Goal: Task Accomplishment & Management: Manage account settings

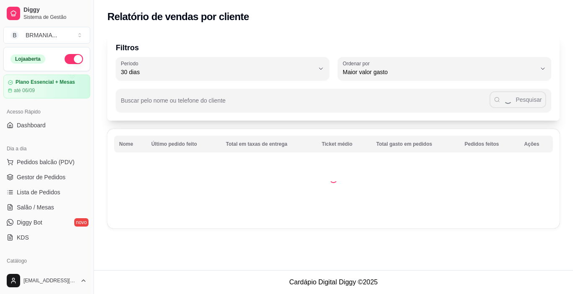
select select "30"
select select "HIGHEST_TOTAL_SPENT_WITH_ORDERS"
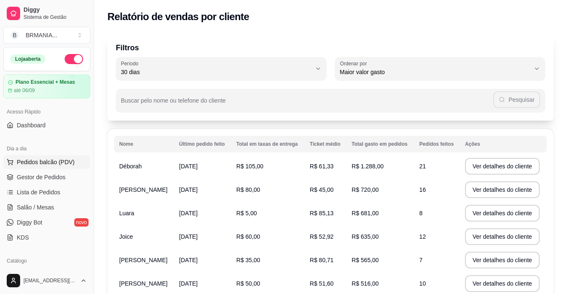
click at [29, 161] on span "Pedidos balcão (PDV)" at bounding box center [46, 162] width 58 height 8
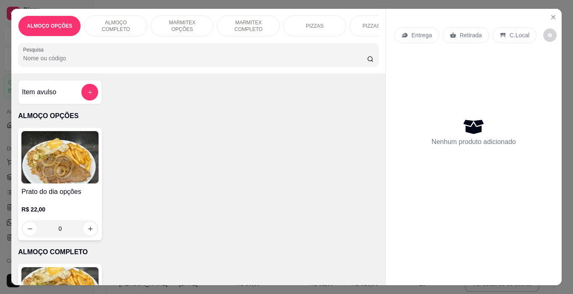
click at [246, 21] on p "MARMITEX COMPLETO" at bounding box center [248, 25] width 49 height 13
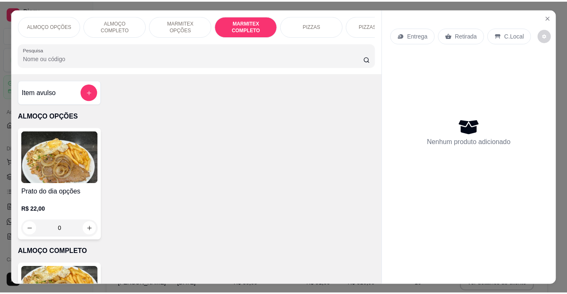
scroll to position [21, 0]
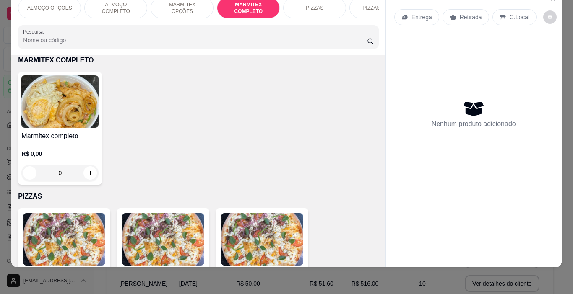
click at [70, 120] on img at bounding box center [59, 102] width 77 height 52
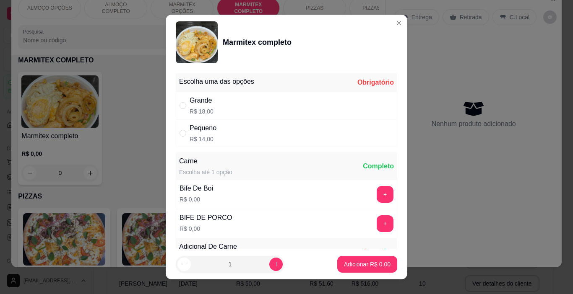
drag, startPoint x: 185, startPoint y: 133, endPoint x: 191, endPoint y: 134, distance: 6.3
click at [186, 133] on div "" at bounding box center [185, 133] width 10 height 9
radio input "true"
click at [388, 266] on div "Adicionar R$ 14,00" at bounding box center [365, 264] width 63 height 17
click at [380, 266] on p "Adicionar R$ 14,00" at bounding box center [366, 265] width 50 height 8
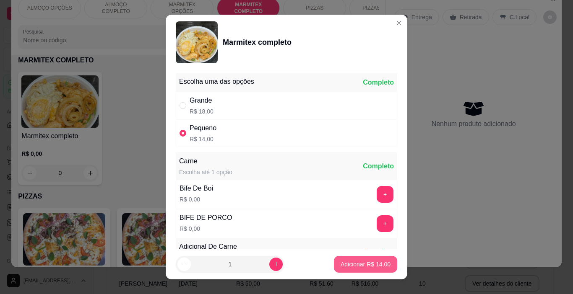
type input "1"
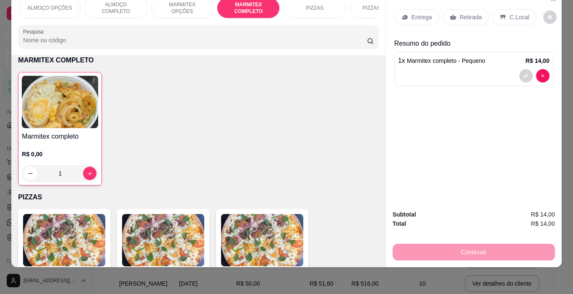
click at [515, 13] on p "C.Local" at bounding box center [520, 17] width 20 height 8
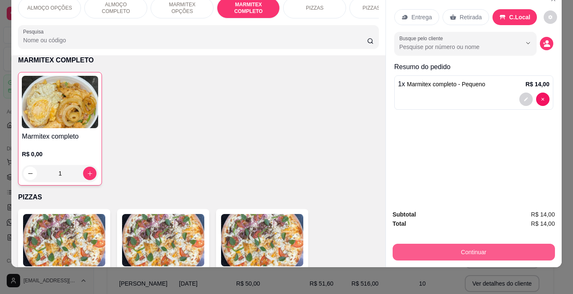
click at [492, 250] on button "Continuar" at bounding box center [474, 252] width 162 height 17
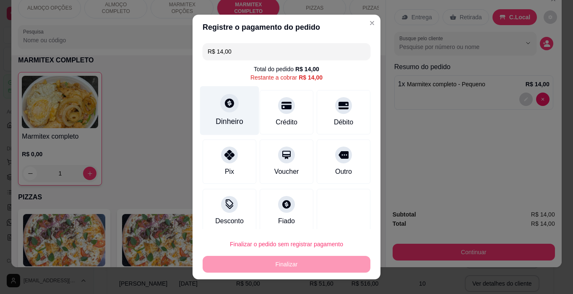
click at [215, 109] on div "Dinheiro" at bounding box center [229, 110] width 59 height 49
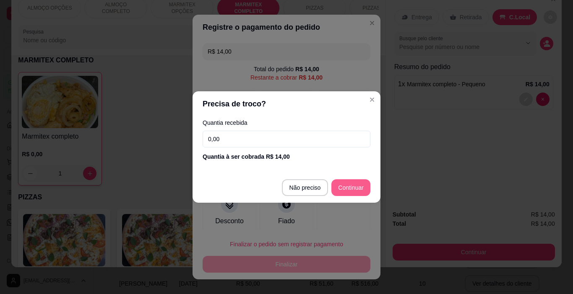
type input "R$ 0,00"
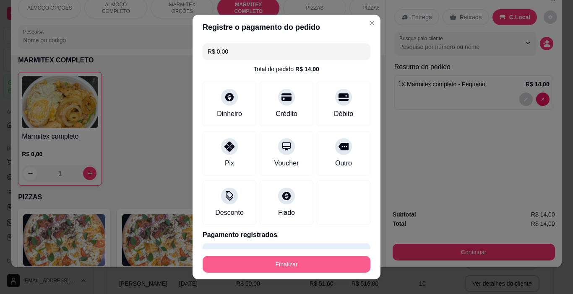
click at [305, 259] on button "Finalizar" at bounding box center [287, 264] width 168 height 17
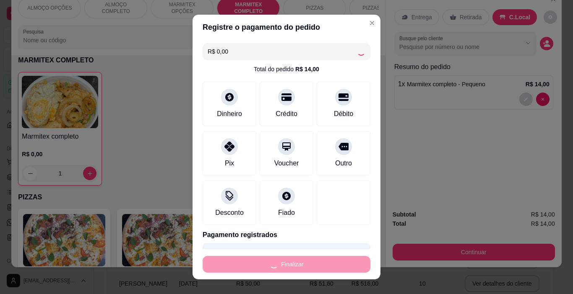
type input "0"
type input "-R$ 14,00"
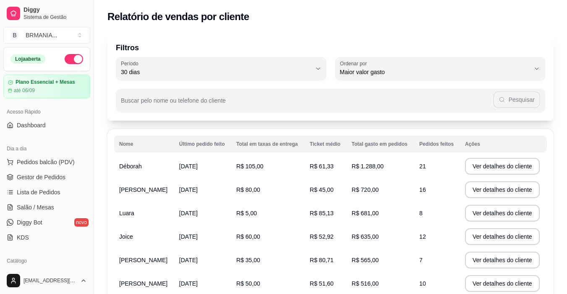
drag, startPoint x: 91, startPoint y: 133, endPoint x: 89, endPoint y: 147, distance: 14.4
click at [89, 147] on div "Diggy Sistema de Gestão B BRMANIA ... Loja aberta Plano Essencial + Mesas até 0…" at bounding box center [47, 147] width 94 height 294
drag, startPoint x: 90, startPoint y: 134, endPoint x: 88, endPoint y: 144, distance: 10.7
click at [89, 144] on div "Diggy Sistema de Gestão B BRMANIA ... Loja aberta Plano Essencial + Mesas até 0…" at bounding box center [47, 147] width 94 height 294
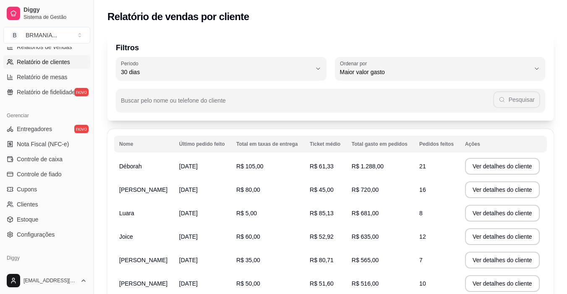
scroll to position [281, 0]
click at [26, 232] on span "Configurações" at bounding box center [36, 233] width 38 height 8
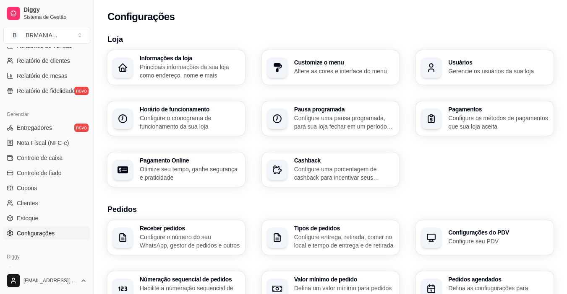
click at [520, 75] on p "Gerencie os usuários da sua loja" at bounding box center [498, 71] width 100 height 8
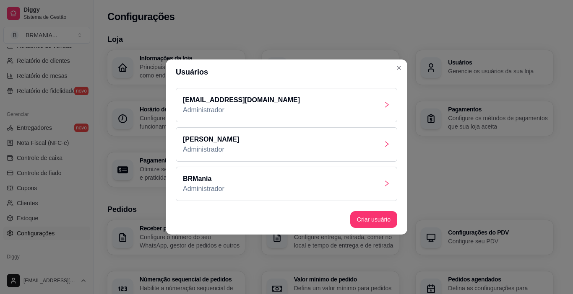
click at [293, 115] on div "[EMAIL_ADDRESS][DOMAIN_NAME] Administrador" at bounding box center [286, 105] width 221 height 34
click at [271, 192] on div "BRMania Administrador" at bounding box center [286, 184] width 221 height 34
click at [300, 102] on div "[EMAIL_ADDRESS][DOMAIN_NAME] Administrador" at bounding box center [286, 105] width 221 height 34
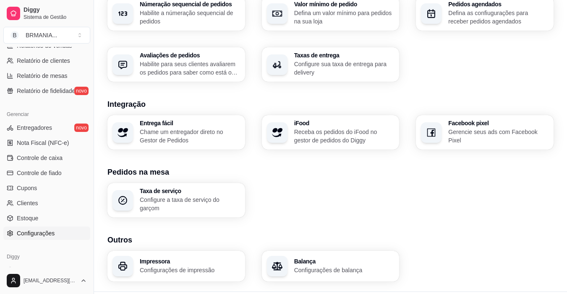
scroll to position [282, 0]
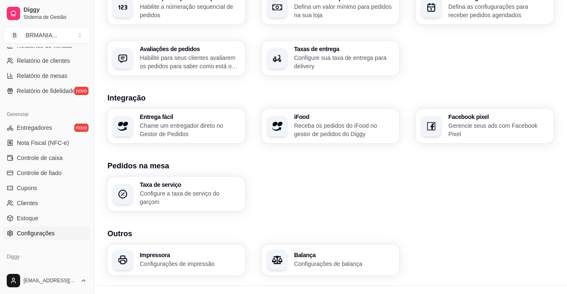
click at [565, 227] on div "Loja Informações da loja Principais informações da sua loja como endereço, nome…" at bounding box center [330, 16] width 473 height 539
drag, startPoint x: 565, startPoint y: 227, endPoint x: 565, endPoint y: 233, distance: 5.9
click at [565, 230] on div "Loja Informações da loja Principais informações da sua loja como endereço, nome…" at bounding box center [330, 16] width 473 height 539
drag, startPoint x: 565, startPoint y: 233, endPoint x: 573, endPoint y: 183, distance: 50.4
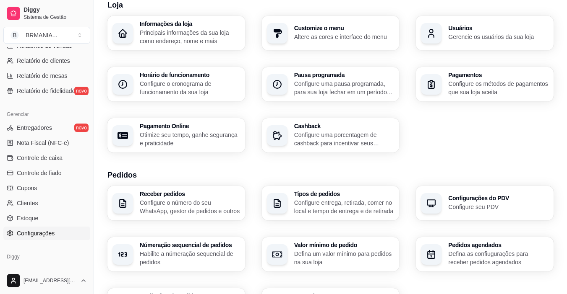
scroll to position [45, 0]
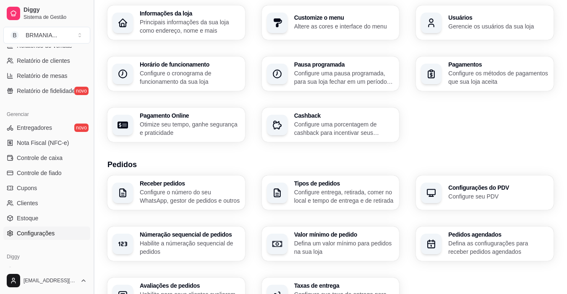
click at [91, 199] on button "Toggle Sidebar" at bounding box center [93, 147] width 7 height 294
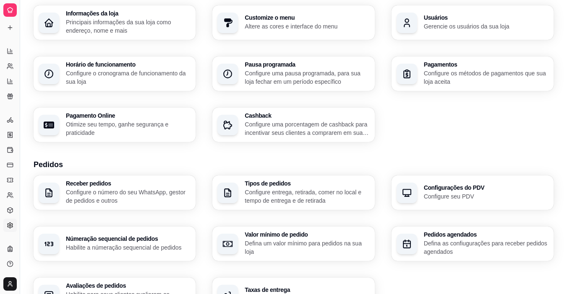
scroll to position [140, 0]
click at [22, 181] on button "Toggle Sidebar" at bounding box center [19, 147] width 7 height 294
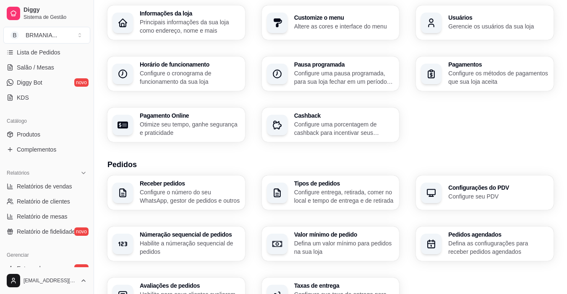
click at [468, 22] on p "Gerencie os usuários da sua loja" at bounding box center [498, 26] width 100 height 8
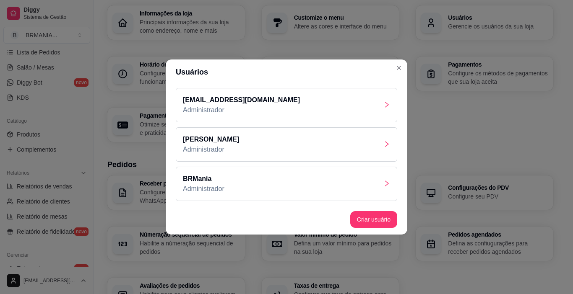
click at [255, 100] on p "[EMAIL_ADDRESS][DOMAIN_NAME]" at bounding box center [241, 100] width 117 height 10
click at [324, 142] on div "[PERSON_NAME] Administrador" at bounding box center [286, 145] width 221 height 34
click at [330, 187] on div "BRMania Administrador" at bounding box center [286, 184] width 221 height 34
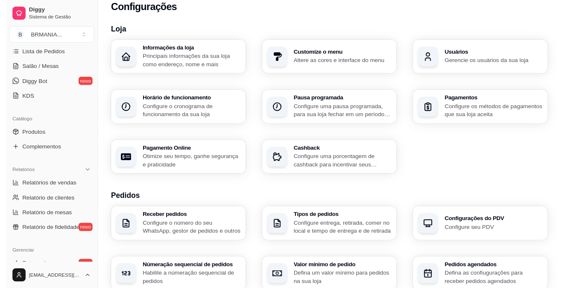
scroll to position [0, 0]
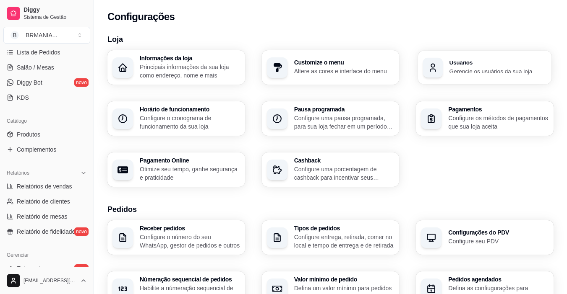
click at [476, 76] on div "Usuários Gerencie os usuários da sua loja" at bounding box center [484, 68] width 133 height 34
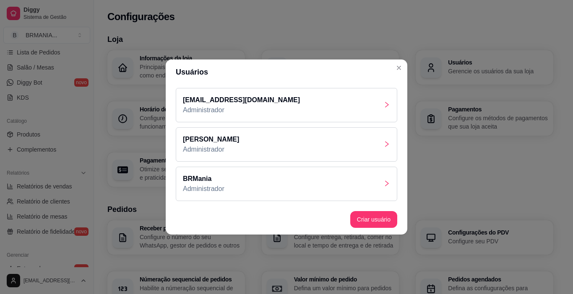
click at [233, 113] on p "Administrador" at bounding box center [241, 110] width 117 height 10
click at [275, 184] on div "BRMania Administrador" at bounding box center [286, 184] width 221 height 34
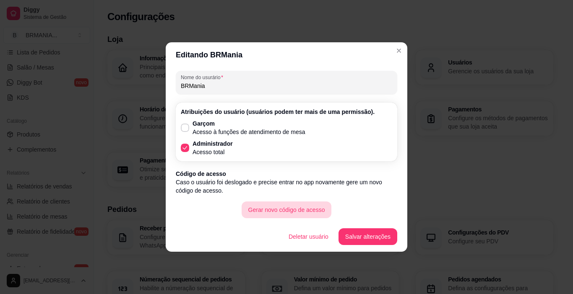
click at [307, 215] on button "Gerar novo código de acesso" at bounding box center [287, 210] width 90 height 17
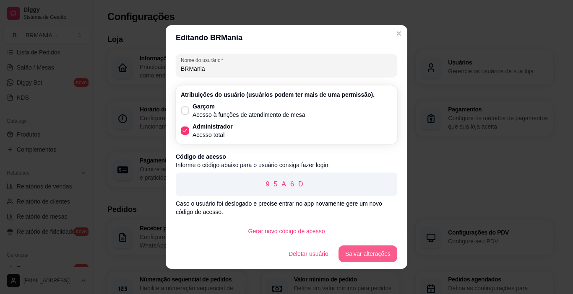
click at [364, 260] on button "Salvar alterações" at bounding box center [368, 254] width 59 height 17
click at [378, 260] on button "Salvar alterações" at bounding box center [367, 254] width 57 height 16
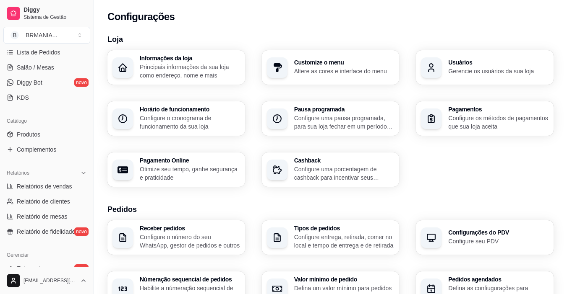
click at [460, 60] on h3 "Usuários" at bounding box center [498, 63] width 100 height 6
click at [68, 56] on link "Lista de Pedidos" at bounding box center [46, 52] width 87 height 13
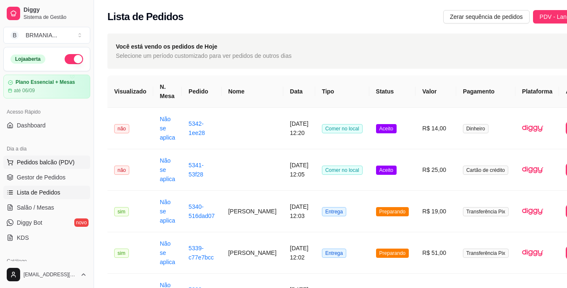
click at [33, 159] on span "Pedidos balcão (PDV)" at bounding box center [46, 162] width 58 height 8
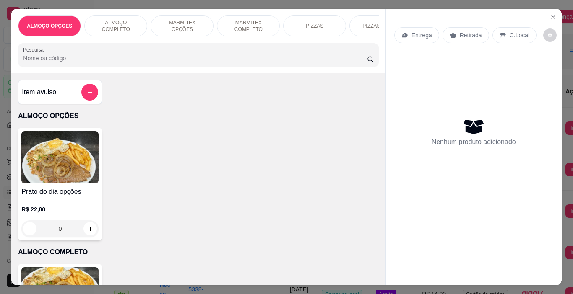
click at [116, 23] on p "ALMOÇO COMPLETO" at bounding box center [115, 25] width 49 height 13
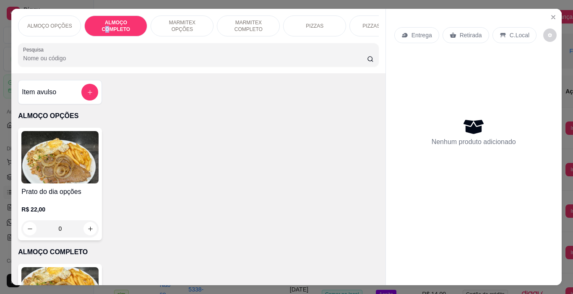
scroll to position [21, 0]
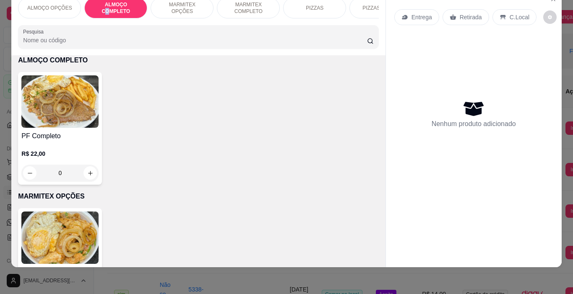
click at [70, 109] on img at bounding box center [59, 102] width 77 height 52
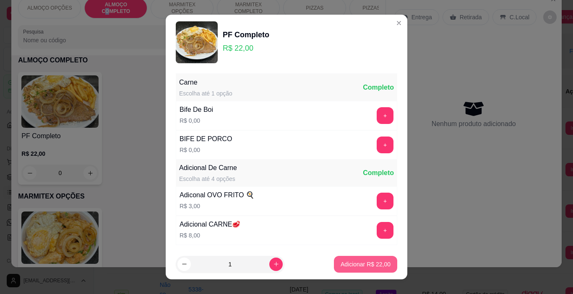
click at [341, 261] on p "Adicionar R$ 22,00" at bounding box center [366, 265] width 50 height 8
type input "1"
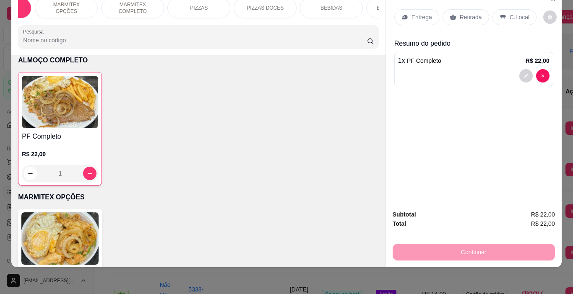
scroll to position [0, 117]
click at [331, 5] on p "BEBIDAS" at bounding box center [330, 8] width 22 height 7
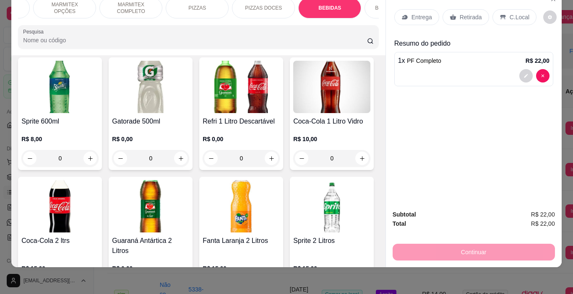
scroll to position [1502, 0]
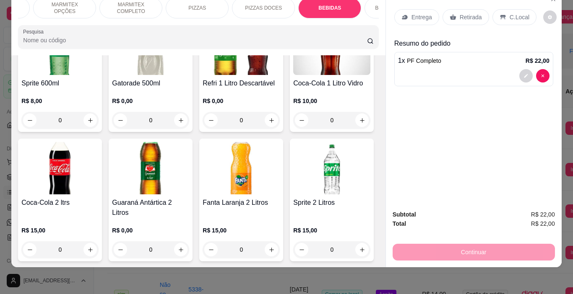
click at [99, 75] on img at bounding box center [59, 49] width 77 height 52
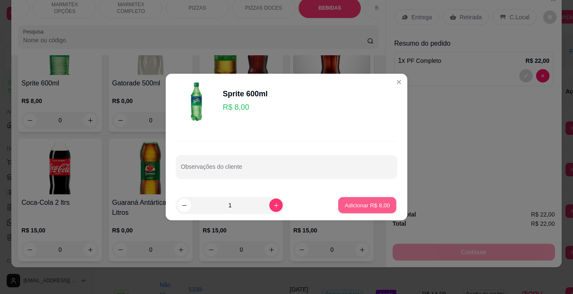
click at [350, 203] on p "Adicionar R$ 8,00" at bounding box center [366, 205] width 45 height 8
type input "1"
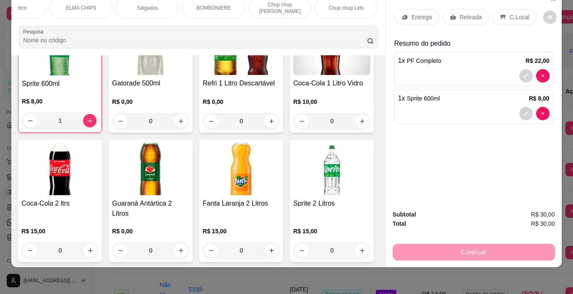
scroll to position [0, 638]
click at [282, 4] on p "Chup chup [PERSON_NAME]" at bounding box center [273, 7] width 49 height 13
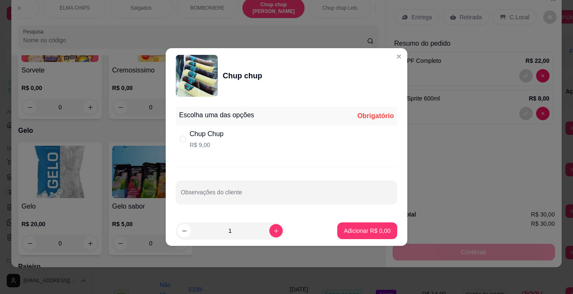
drag, startPoint x: 217, startPoint y: 142, endPoint x: 248, endPoint y: 158, distance: 34.5
click at [217, 141] on p "R$ 9,00" at bounding box center [207, 145] width 34 height 8
radio input "true"
click at [384, 230] on p "Adicionar R$ 9,00" at bounding box center [366, 231] width 45 height 8
type input "1"
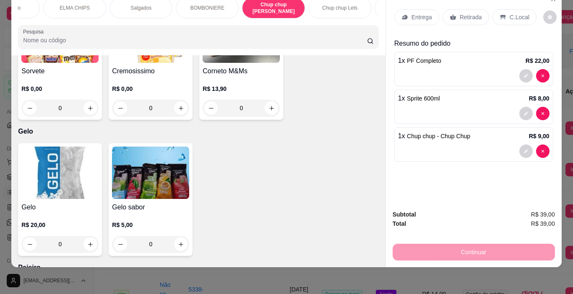
click at [521, 21] on div "Entrega Retirada C.Local" at bounding box center [473, 17] width 159 height 29
click at [523, 9] on div "C.Local" at bounding box center [514, 17] width 44 height 16
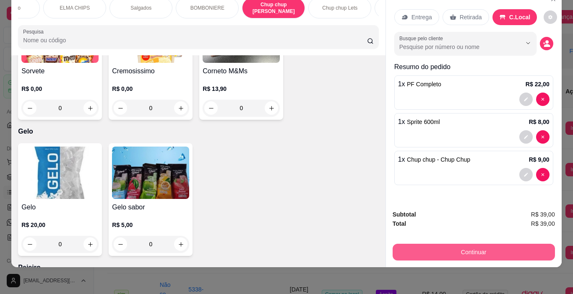
click at [497, 244] on button "Continuar" at bounding box center [474, 252] width 162 height 17
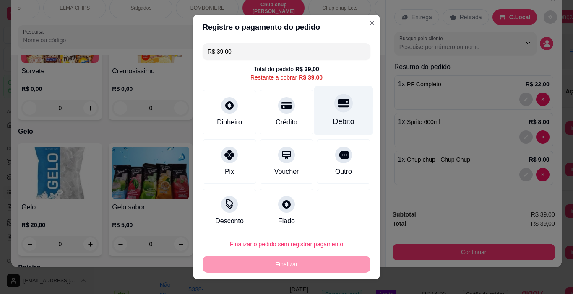
click at [338, 107] on icon at bounding box center [343, 103] width 11 height 8
type input "R$ 0,00"
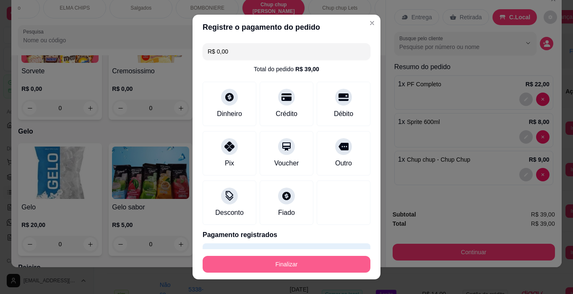
click at [300, 269] on button "Finalizar" at bounding box center [287, 264] width 168 height 17
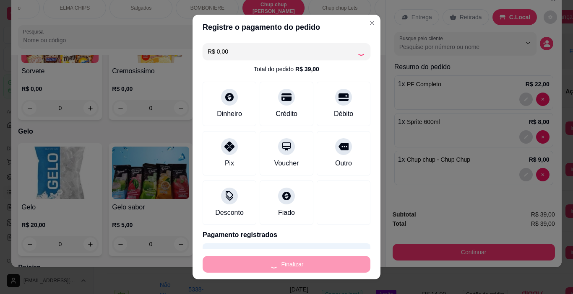
type input "0"
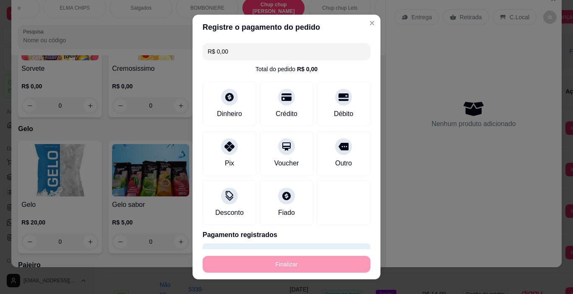
type input "-R$ 39,00"
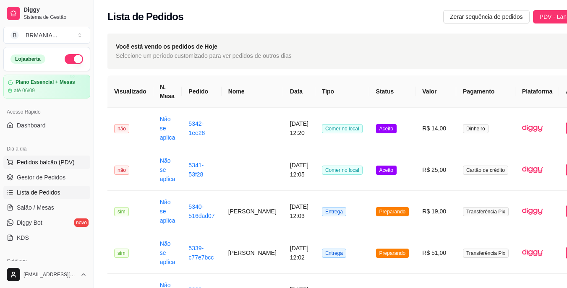
click at [70, 162] on button "Pedidos balcão (PDV)" at bounding box center [46, 162] width 87 height 13
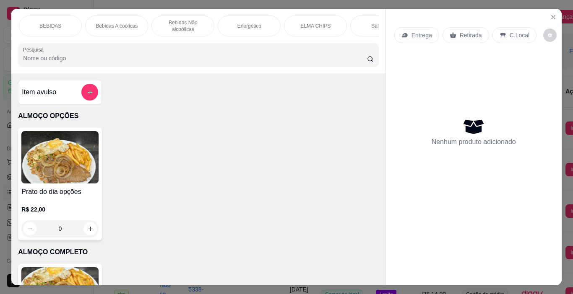
scroll to position [0, 391]
drag, startPoint x: 201, startPoint y: 48, endPoint x: 216, endPoint y: 42, distance: 16.2
click at [216, 42] on div "ALMOÇO OPÇÕES ALMOÇO COMPLETO MARMITEX OPÇÕES MARMITEX COMPLETO PIZZAS PIZZAS D…" at bounding box center [198, 41] width 374 height 65
click at [289, 23] on p "BOMBONIERE" at bounding box center [290, 26] width 34 height 7
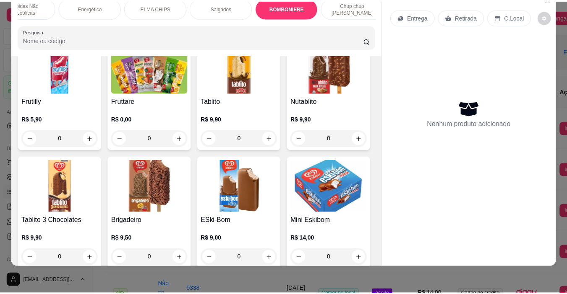
scroll to position [3959, 0]
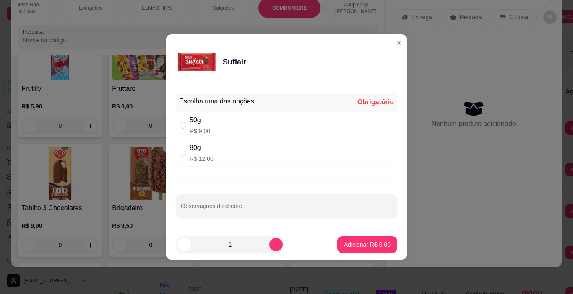
drag, startPoint x: 194, startPoint y: 128, endPoint x: 202, endPoint y: 133, distance: 9.3
click at [195, 128] on p "R$ 9,00" at bounding box center [200, 131] width 21 height 8
radio input "true"
click at [368, 246] on p "Adicionar R$ 9,00" at bounding box center [367, 245] width 47 height 8
type input "1"
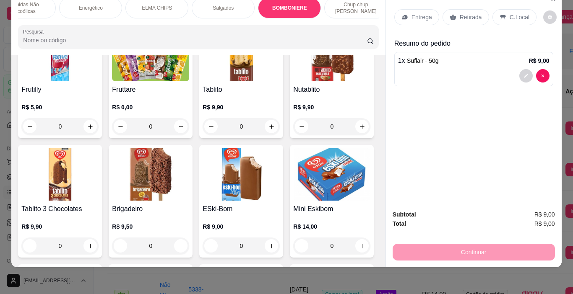
click at [510, 13] on p "C.Local" at bounding box center [520, 17] width 20 height 8
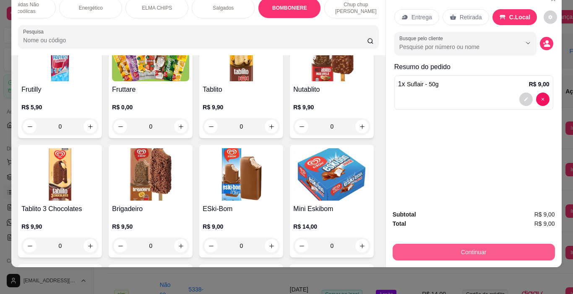
click at [466, 244] on button "Continuar" at bounding box center [474, 252] width 162 height 17
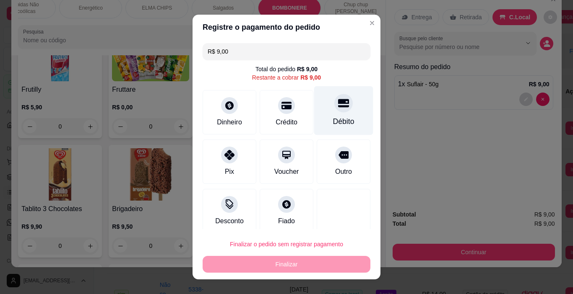
drag, startPoint x: 339, startPoint y: 110, endPoint x: 341, endPoint y: 121, distance: 11.1
click at [339, 115] on div "Débito" at bounding box center [343, 110] width 59 height 49
type input "R$ 0,00"
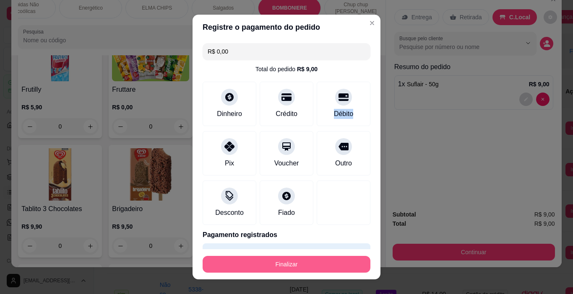
click at [329, 266] on button "Finalizar" at bounding box center [287, 264] width 168 height 17
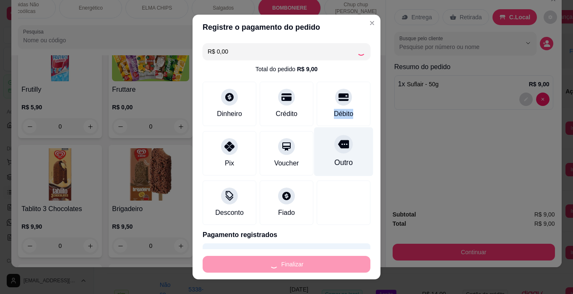
type input "0"
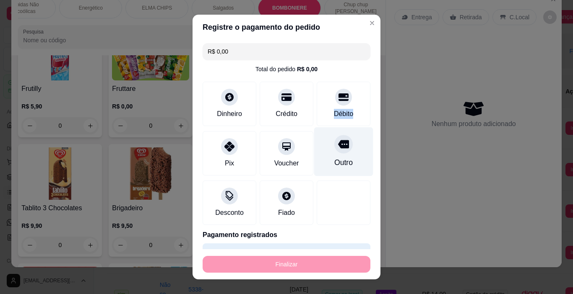
type input "-R$ 9,00"
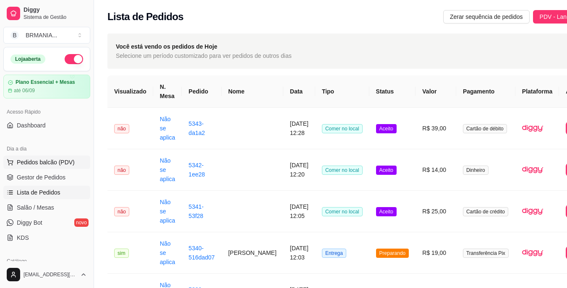
click at [62, 160] on span "Pedidos balcão (PDV)" at bounding box center [46, 162] width 58 height 8
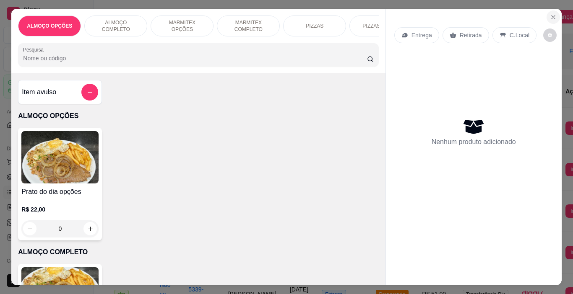
click at [554, 13] on button "Close" at bounding box center [553, 16] width 13 height 13
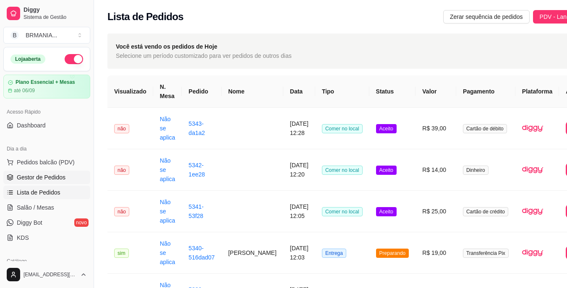
click at [40, 176] on span "Gestor de Pedidos" at bounding box center [41, 177] width 49 height 8
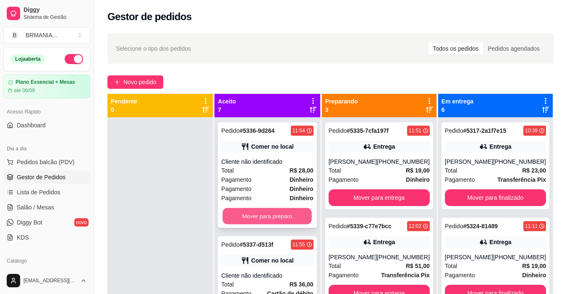
click at [287, 216] on button "Mover para preparo" at bounding box center [267, 216] width 89 height 16
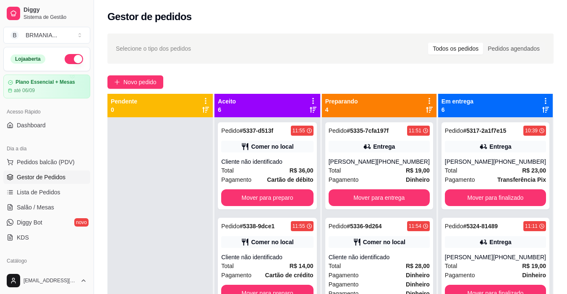
click at [287, 216] on div "Pedido # 5337-d513f 11:55 Comer no local Cliente não identificado Total R$ 36,0…" at bounding box center [266, 264] width 105 height 294
click at [287, 204] on button "Mover para preparo" at bounding box center [267, 198] width 92 height 17
click at [288, 201] on button "Mover para preparo" at bounding box center [267, 198] width 92 height 17
click at [288, 201] on div "Mover para preparo" at bounding box center [267, 198] width 92 height 17
click at [281, 198] on button "Mover para preparo" at bounding box center [267, 198] width 92 height 17
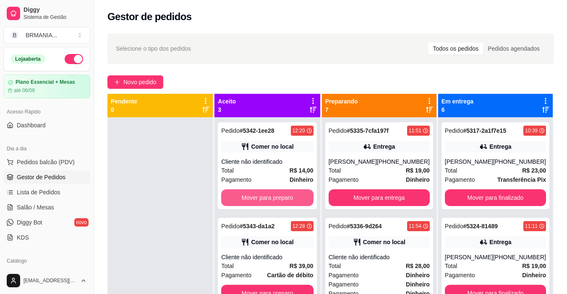
click at [282, 198] on button "Mover para preparo" at bounding box center [267, 198] width 92 height 17
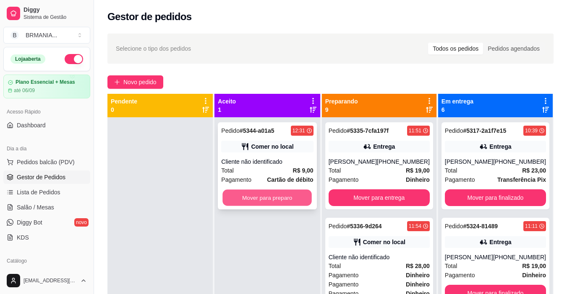
click at [282, 197] on button "Mover para preparo" at bounding box center [267, 198] width 89 height 16
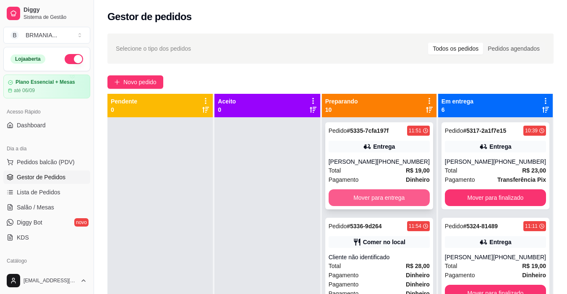
click at [388, 201] on button "Mover para entrega" at bounding box center [378, 198] width 101 height 17
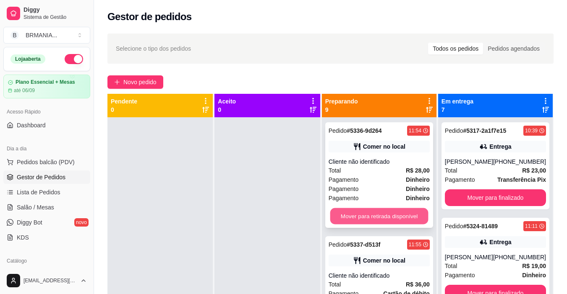
click at [396, 216] on button "Mover para retirada disponível" at bounding box center [379, 216] width 98 height 16
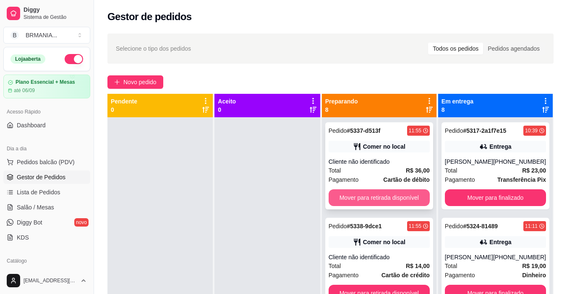
click at [394, 201] on button "Mover para retirada disponível" at bounding box center [378, 198] width 101 height 17
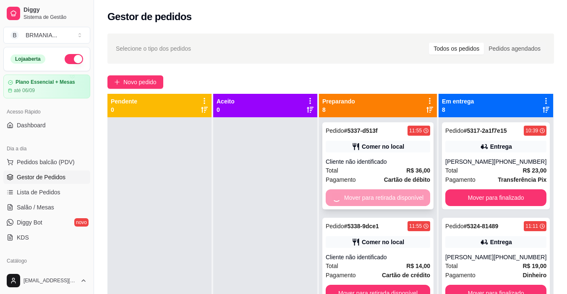
click at [393, 285] on button "Mover para retirada disponível" at bounding box center [378, 293] width 104 height 17
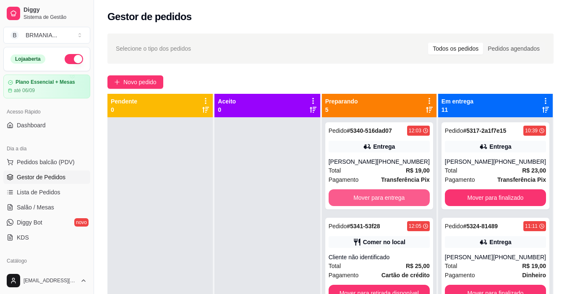
click at [393, 199] on button "Mover para entrega" at bounding box center [378, 198] width 101 height 17
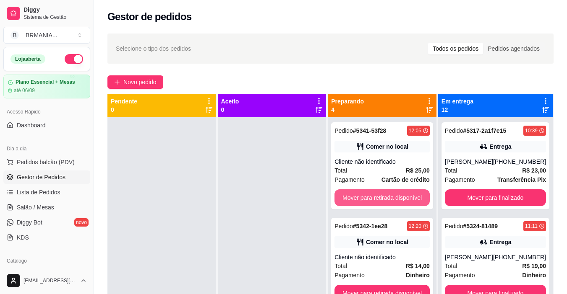
click at [393, 199] on button "Mover para retirada disponível" at bounding box center [381, 198] width 95 height 17
click at [393, 199] on button "Mover para retirada disponível" at bounding box center [382, 198] width 92 height 16
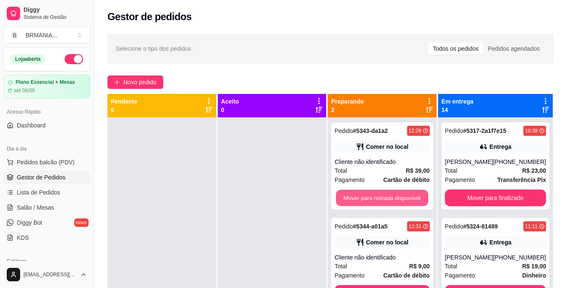
click at [393, 199] on button "Mover para retirada disponível" at bounding box center [382, 198] width 92 height 16
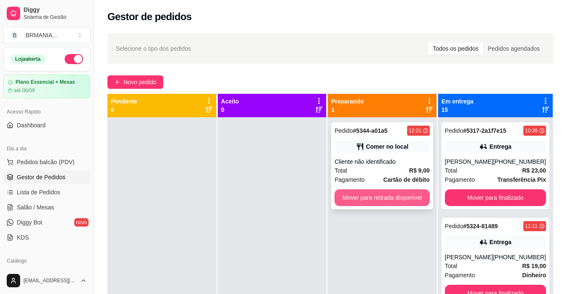
click at [393, 199] on button "Mover para retirada disponível" at bounding box center [381, 198] width 95 height 17
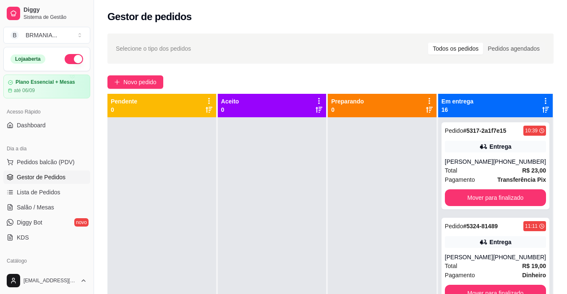
click at [399, 223] on div at bounding box center [382, 264] width 109 height 294
click at [102, 80] on div "Diggy Sistema de Gestão B BRMANIA ... Loja aberta Plano Essencial + Mesas até 0…" at bounding box center [283, 211] width 567 height 422
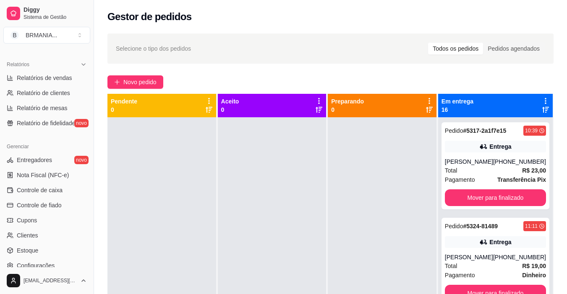
scroll to position [253, 0]
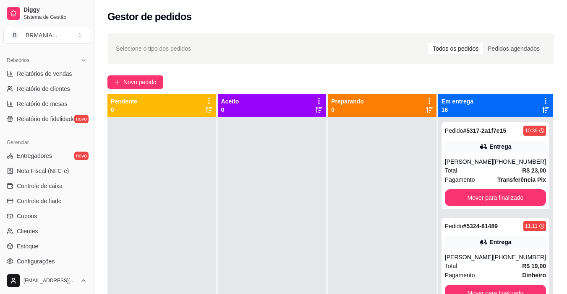
drag, startPoint x: 97, startPoint y: 237, endPoint x: 96, endPoint y: 242, distance: 5.3
click at [98, 242] on div "Selecione o tipo dos pedidos Todos os pedidos Pedidos agendados Novo pedido Pen…" at bounding box center [330, 214] width 473 height 370
drag, startPoint x: 50, startPoint y: 264, endPoint x: 54, endPoint y: 263, distance: 4.5
click at [50, 265] on span "Configurações" at bounding box center [36, 262] width 38 height 8
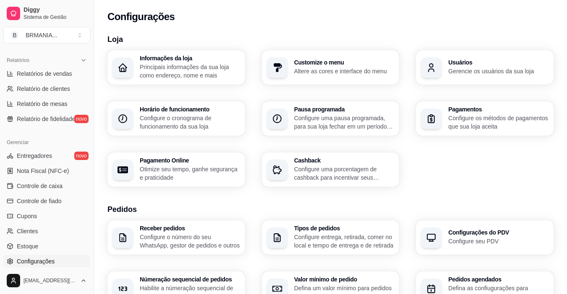
click at [480, 65] on h3 "Usuários" at bounding box center [498, 63] width 100 height 6
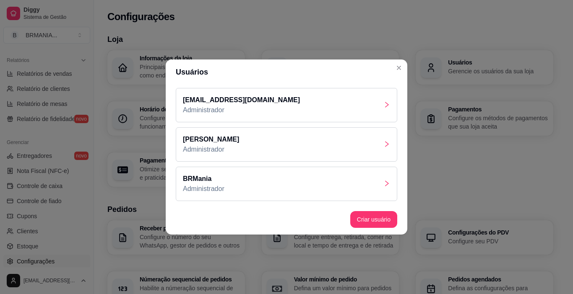
click at [278, 73] on header "Usuários" at bounding box center [287, 72] width 242 height 25
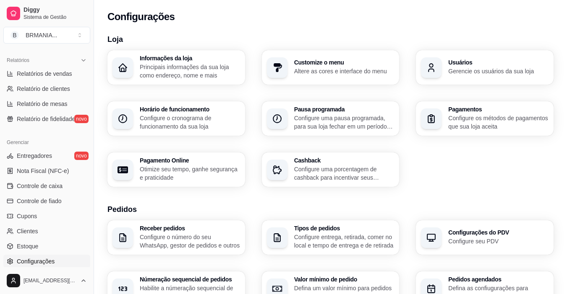
drag, startPoint x: 499, startPoint y: 188, endPoint x: 498, endPoint y: 180, distance: 8.0
click at [499, 188] on div "Loja Informações da loja Principais informações da sua loja como endereço, nome…" at bounding box center [330, 296] width 446 height 524
click at [488, 64] on h3 "Usuários" at bounding box center [498, 63] width 100 height 6
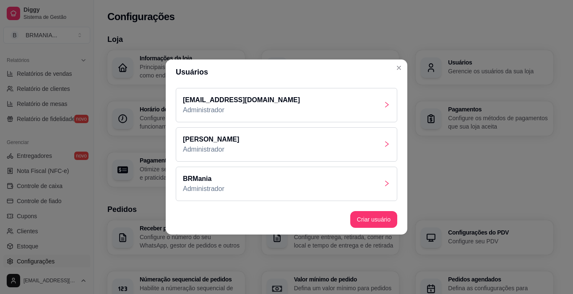
click at [356, 104] on div "[EMAIL_ADDRESS][DOMAIN_NAME] Administrador" at bounding box center [286, 105] width 221 height 34
click at [333, 152] on div "[PERSON_NAME] Administrador" at bounding box center [286, 145] width 221 height 34
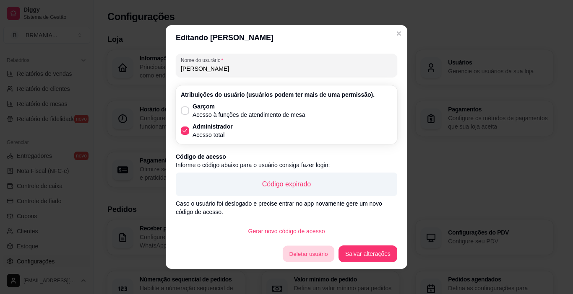
click at [320, 255] on button "Deletar usuário" at bounding box center [309, 254] width 52 height 16
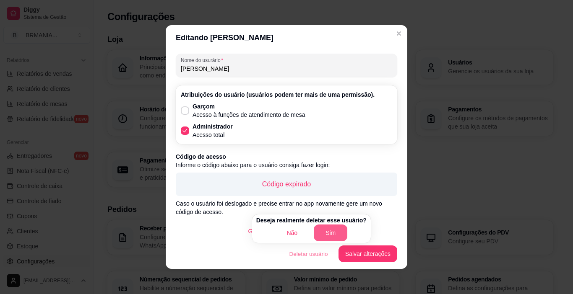
click at [330, 232] on button "Sim" at bounding box center [331, 233] width 34 height 17
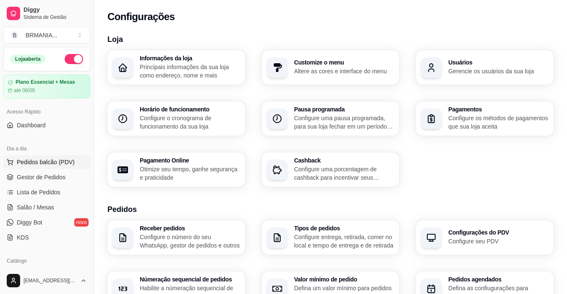
click at [56, 165] on span "Pedidos balcão (PDV)" at bounding box center [46, 162] width 58 height 8
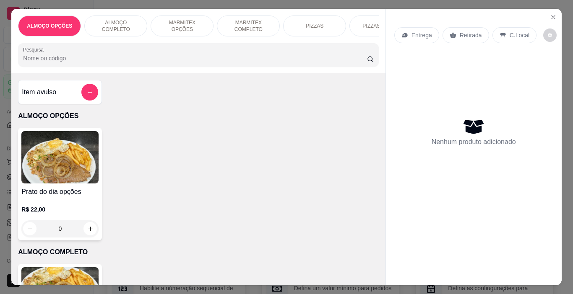
click at [124, 24] on p "ALMOÇO COMPLETO" at bounding box center [115, 25] width 49 height 13
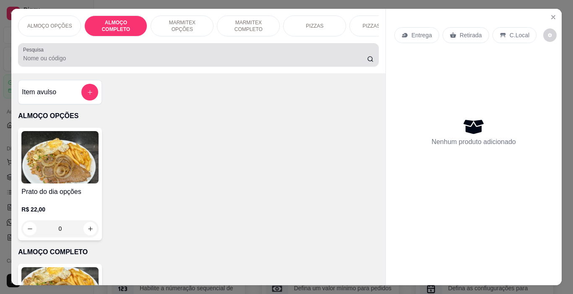
scroll to position [21, 0]
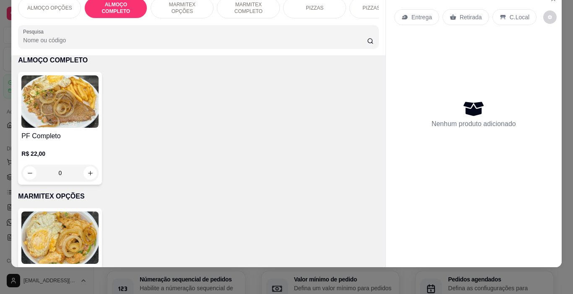
click at [63, 133] on h4 "PF Completo" at bounding box center [59, 136] width 77 height 10
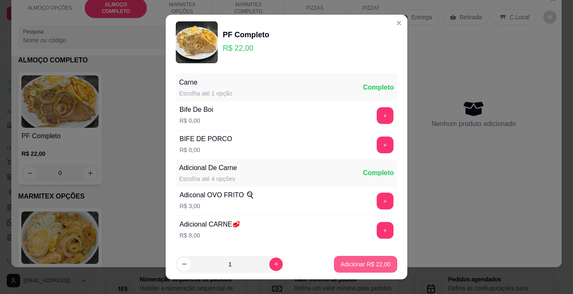
click at [341, 262] on p "Adicionar R$ 22,00" at bounding box center [366, 265] width 50 height 8
type input "1"
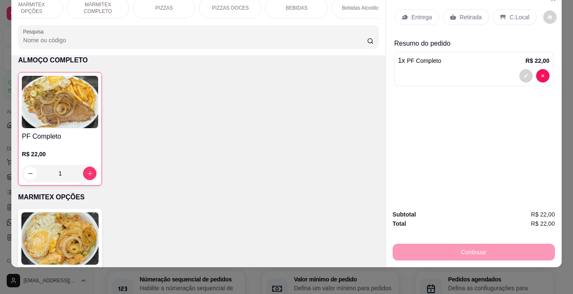
scroll to position [0, 151]
click at [301, 5] on p "BEBIDAS" at bounding box center [296, 8] width 22 height 7
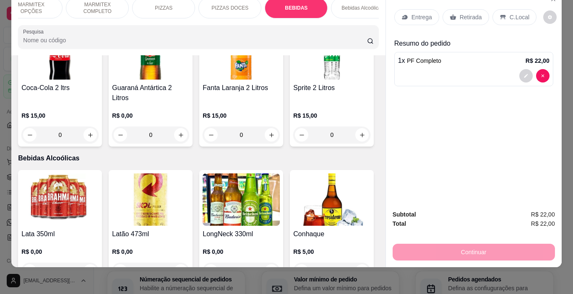
scroll to position [1630, 0]
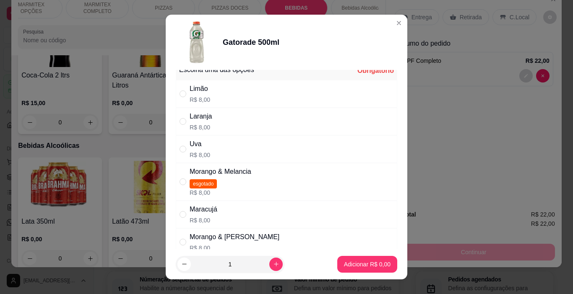
scroll to position [10, 0]
click at [203, 212] on div "Maracujá" at bounding box center [204, 211] width 28 height 10
radio input "true"
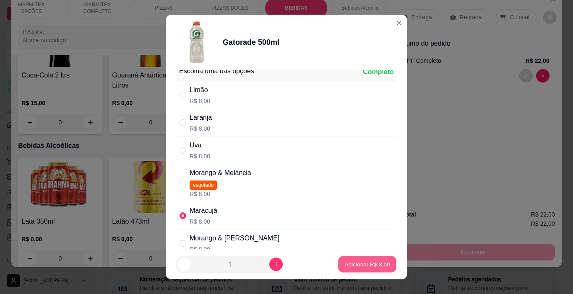
click at [373, 265] on p "Adicionar R$ 8,00" at bounding box center [366, 265] width 45 height 8
type input "1"
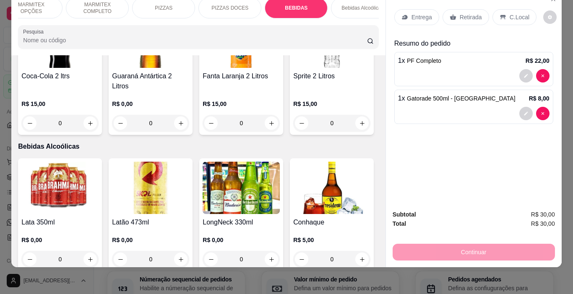
click at [526, 11] on div "C.Local" at bounding box center [514, 17] width 44 height 16
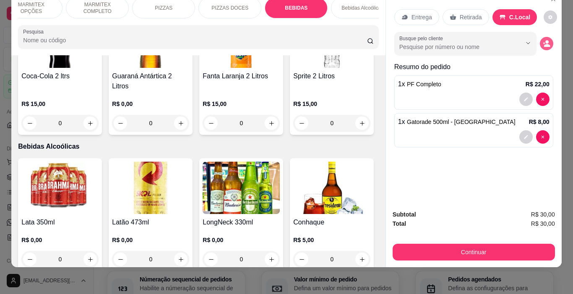
click at [545, 44] on icon "decrease-product-quantity" at bounding box center [547, 45] width 6 height 3
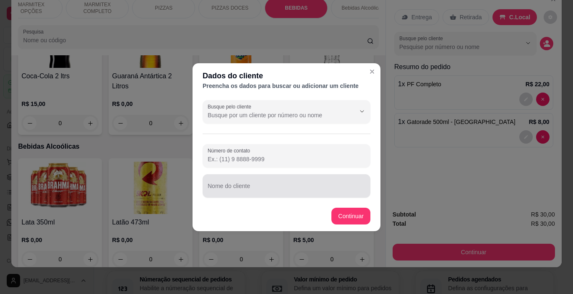
click at [286, 190] on input "Nome do cliente" at bounding box center [287, 189] width 158 height 8
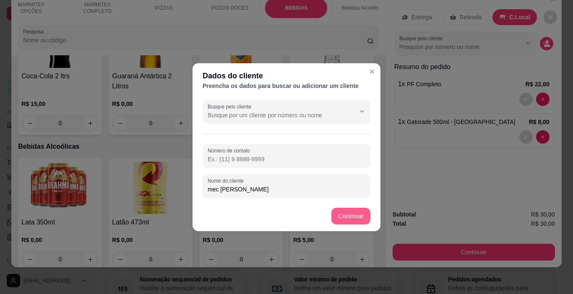
type input "mec [PERSON_NAME]"
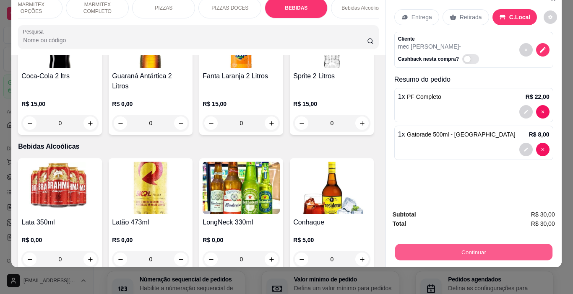
click at [498, 245] on button "Continuar" at bounding box center [473, 253] width 157 height 16
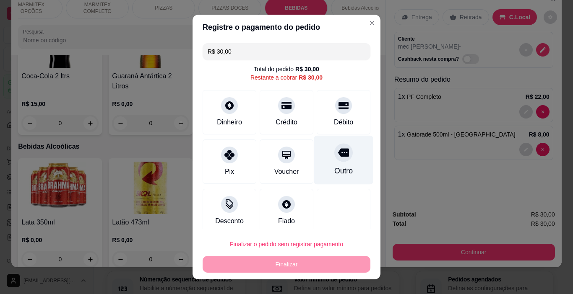
click at [334, 160] on div at bounding box center [343, 153] width 18 height 18
type input "R$ 0,00"
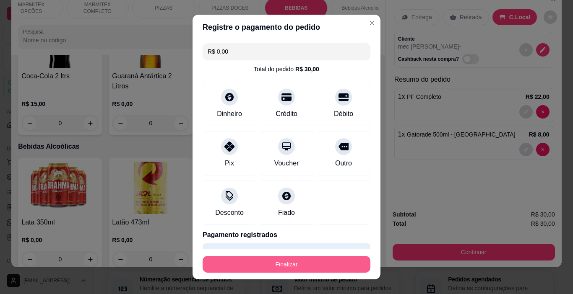
click at [330, 265] on button "Finalizar" at bounding box center [287, 264] width 168 height 17
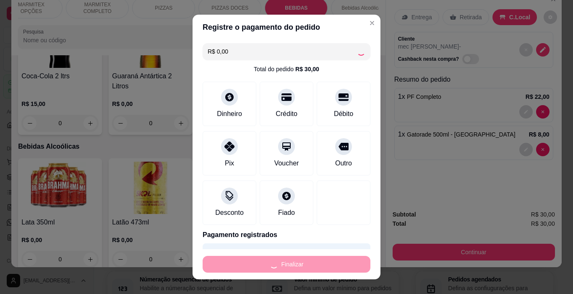
type input "0"
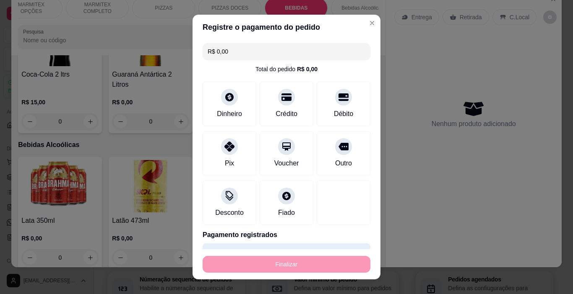
type input "-R$ 30,00"
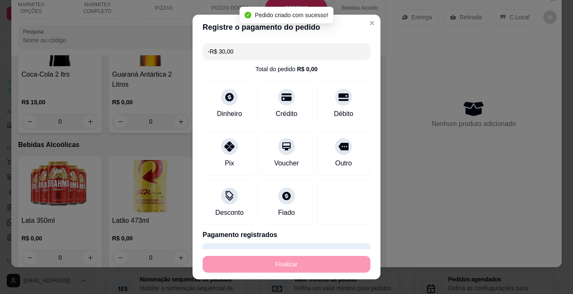
scroll to position [1629, 0]
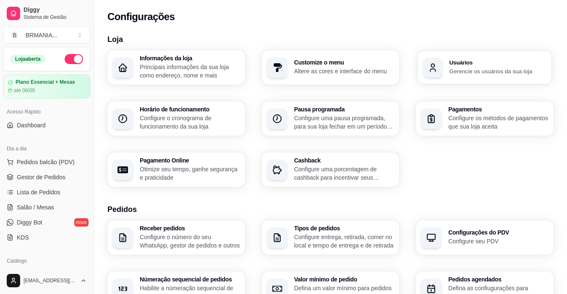
click at [455, 65] on div "Usuários Gerencie os usuários da sua loja" at bounding box center [497, 68] width 97 height 16
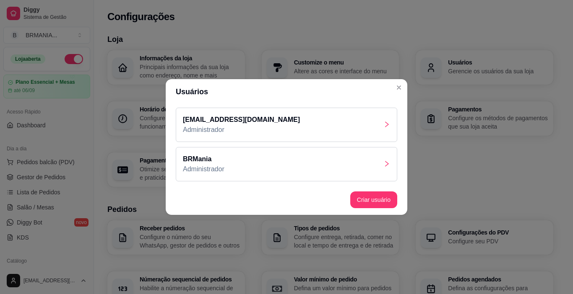
click at [342, 168] on div "BRMania Administrador" at bounding box center [286, 164] width 221 height 34
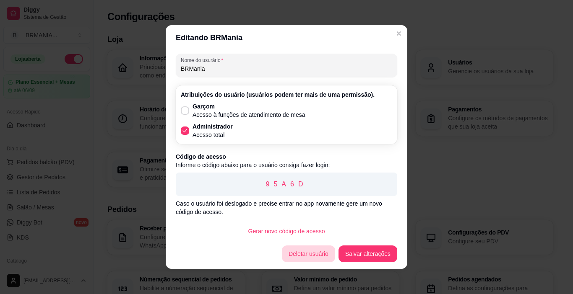
click at [319, 257] on button "Deletar usuário" at bounding box center [308, 254] width 53 height 17
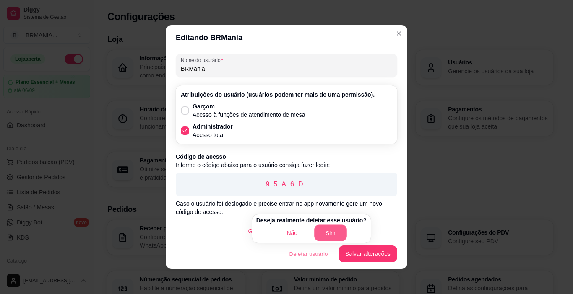
click at [330, 237] on button "Sim" at bounding box center [330, 233] width 33 height 16
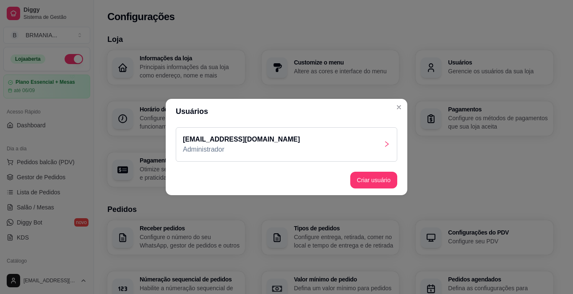
click at [325, 148] on div "[EMAIL_ADDRESS][DOMAIN_NAME] Administrador" at bounding box center [286, 145] width 221 height 34
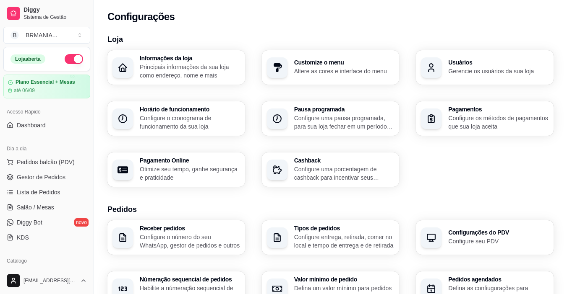
click at [514, 215] on h3 "Pedidos" at bounding box center [330, 210] width 446 height 12
click at [50, 178] on span "Gestor de Pedidos" at bounding box center [41, 177] width 49 height 8
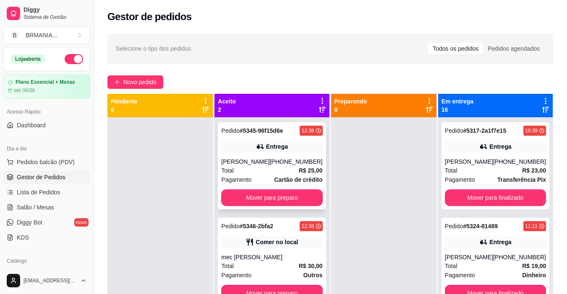
click at [299, 153] on div "Pedido # 5345-96f15d6e 12:38 Entrega Fernando [PHONE_NUMBER] Total R$ 25,00 Pag…" at bounding box center [272, 165] width 108 height 87
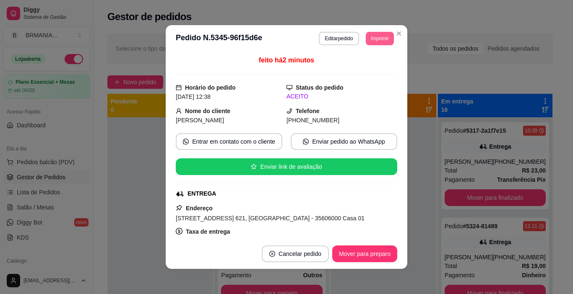
click at [376, 42] on button "Imprimir" at bounding box center [380, 38] width 28 height 13
click at [365, 68] on button "IMPRESSORA" at bounding box center [361, 67] width 61 height 13
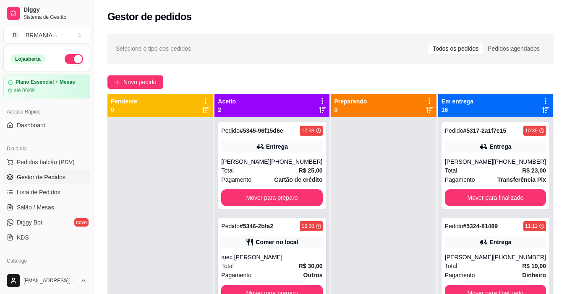
click at [297, 248] on div "Pedido # 5346-2bfa2 12:38 Comer no local mec peres rocha Total R$ 30,00 Pagamen…" at bounding box center [272, 261] width 108 height 87
click at [279, 198] on button "Mover para preparo" at bounding box center [271, 198] width 101 height 17
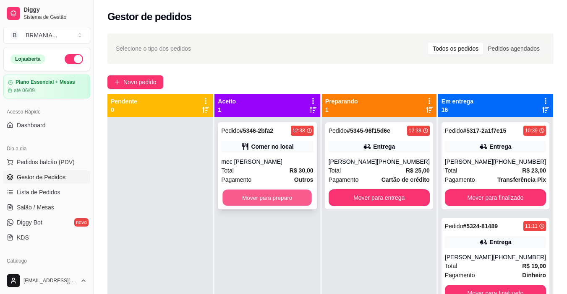
click at [299, 197] on button "Mover para preparo" at bounding box center [267, 198] width 89 height 16
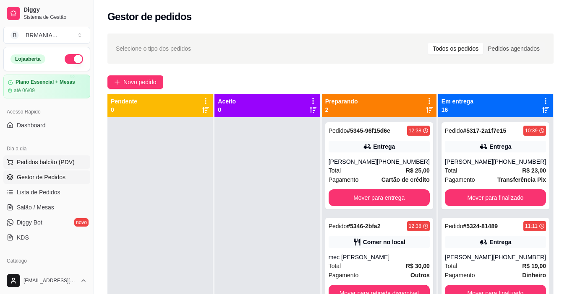
click at [65, 157] on button "Pedidos balcão (PDV)" at bounding box center [46, 162] width 87 height 13
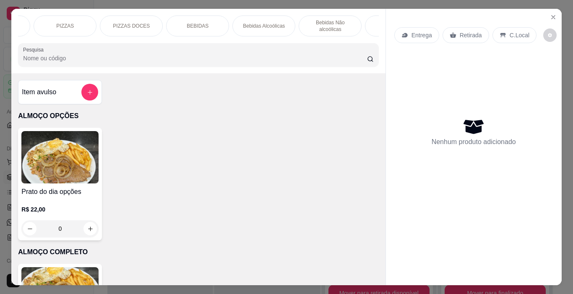
scroll to position [0, 268]
click at [355, 40] on div "ALMOÇO OPÇÕES ALMOÇO COMPLETO MARMITEX OPÇÕES MARMITEX COMPLETO PIZZAS PIZZAS D…" at bounding box center [198, 41] width 374 height 65
drag, startPoint x: 274, startPoint y: 20, endPoint x: 326, endPoint y: 51, distance: 59.6
click at [274, 21] on div "BOMBONIERE" at bounding box center [260, 26] width 63 height 21
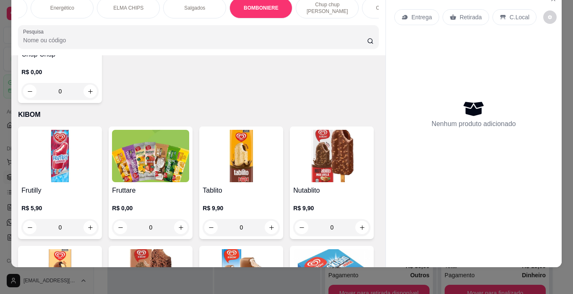
scroll to position [3869, 0]
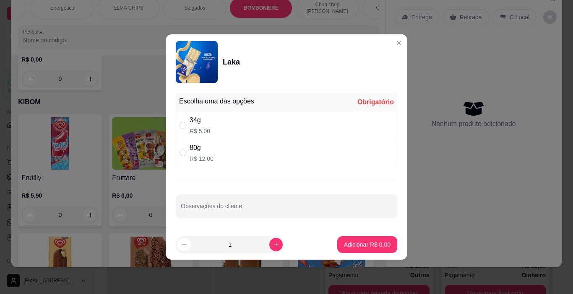
click at [201, 117] on div "34g" at bounding box center [200, 120] width 21 height 10
radio input "true"
click at [347, 245] on p "Adicionar R$ 5,00" at bounding box center [367, 245] width 47 height 8
type input "1"
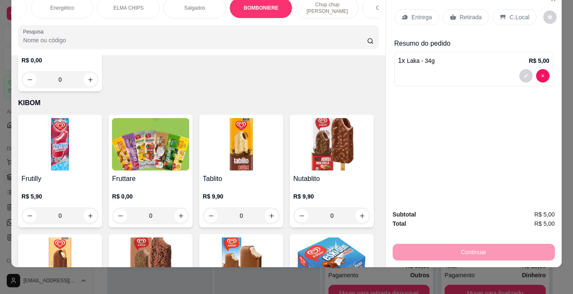
click at [500, 14] on icon at bounding box center [503, 17] width 7 height 7
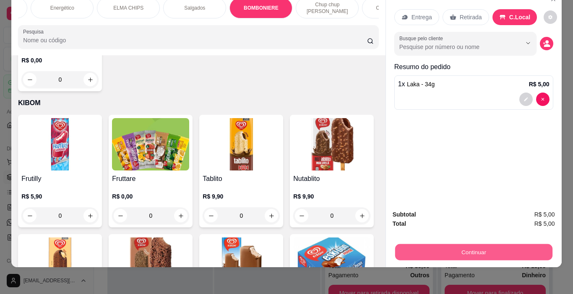
click at [472, 245] on button "Continuar" at bounding box center [473, 253] width 157 height 16
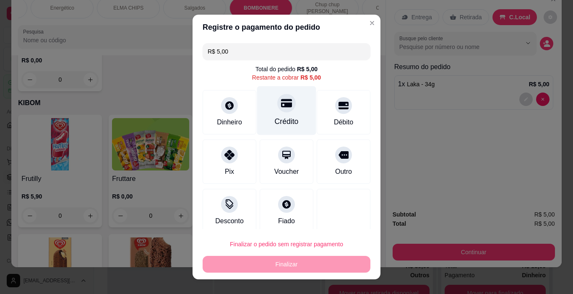
drag, startPoint x: 287, startPoint y: 111, endPoint x: 289, endPoint y: 119, distance: 8.2
click at [289, 113] on div "Crédito" at bounding box center [286, 110] width 59 height 49
type input "R$ 0,00"
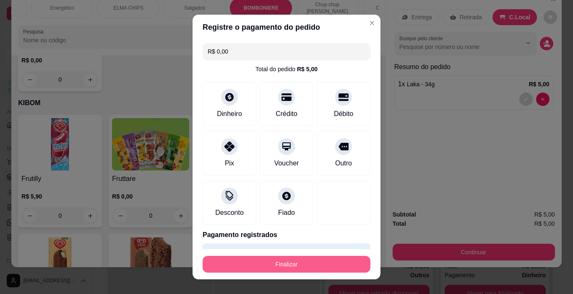
click at [323, 264] on button "Finalizar" at bounding box center [287, 264] width 168 height 17
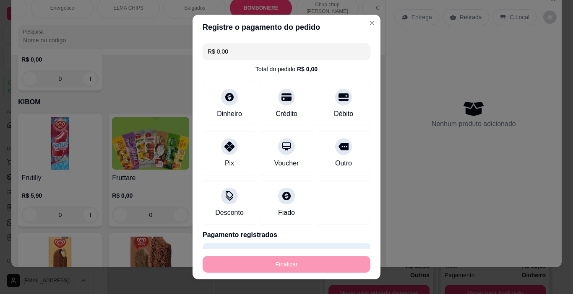
type input "0"
type input "-R$ 5,00"
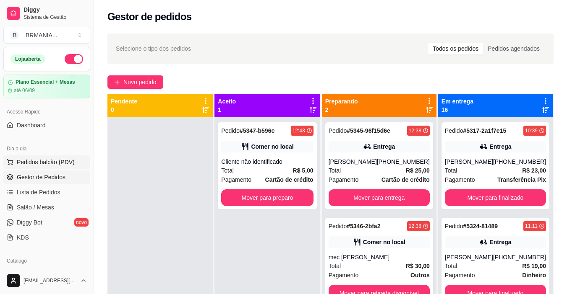
click at [58, 163] on span "Pedidos balcão (PDV)" at bounding box center [46, 162] width 58 height 8
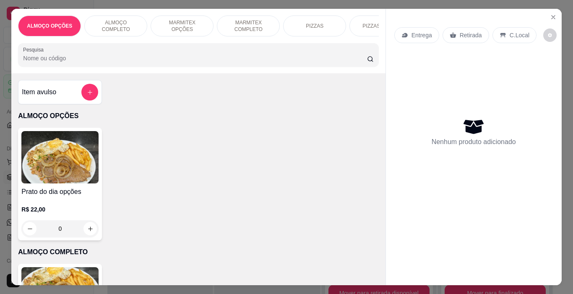
click at [125, 26] on p "ALMOÇO COMPLETO" at bounding box center [115, 25] width 49 height 13
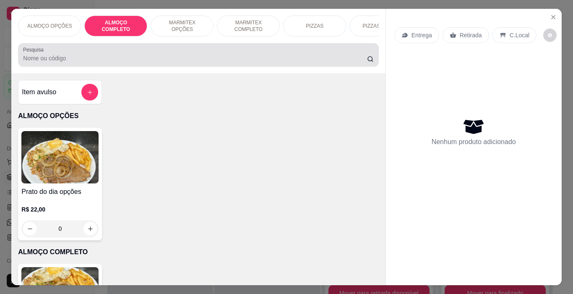
scroll to position [21, 0]
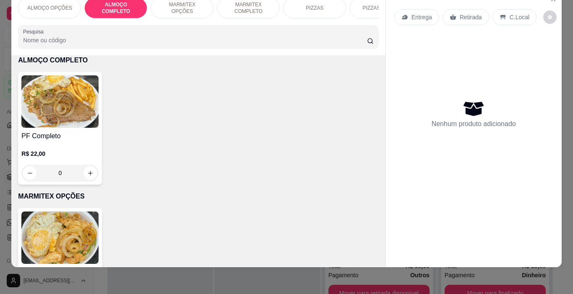
click at [91, 106] on img at bounding box center [59, 102] width 77 height 52
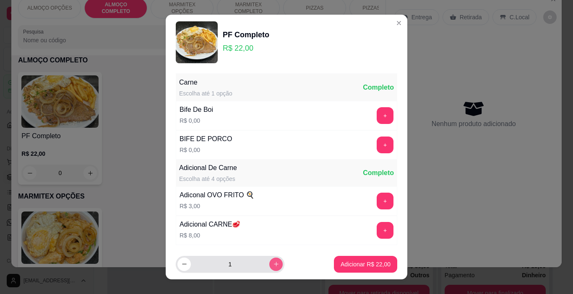
click at [273, 267] on icon "increase-product-quantity" at bounding box center [276, 264] width 6 height 6
type input "2"
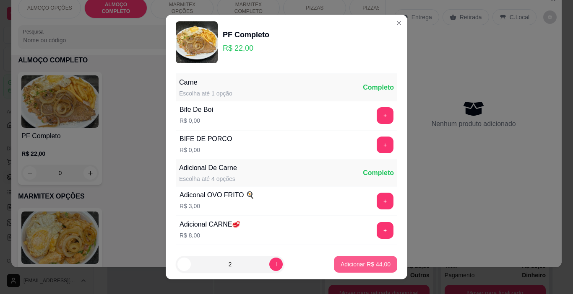
click at [342, 268] on button "Adicionar R$ 44,00" at bounding box center [365, 264] width 63 height 17
type input "2"
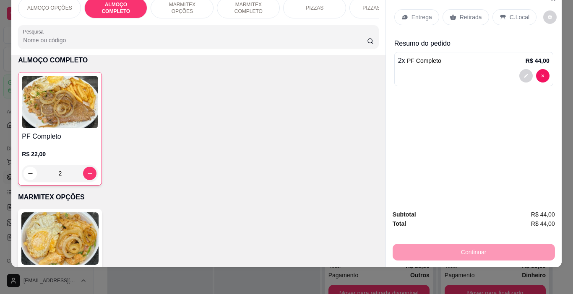
scroll to position [0, 315]
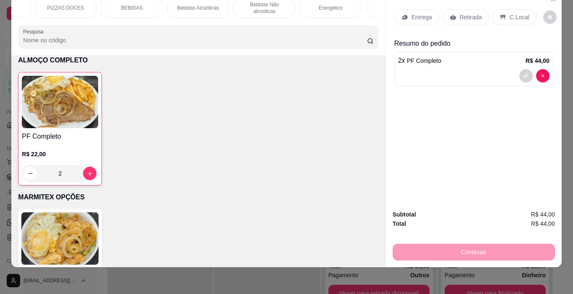
click at [128, 5] on p "BEBIDAS" at bounding box center [132, 8] width 22 height 7
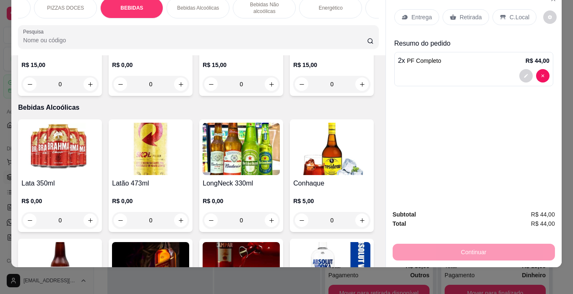
scroll to position [1680, 0]
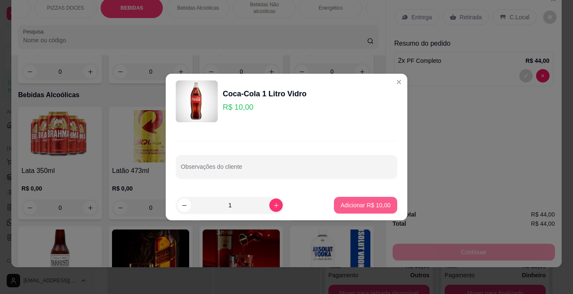
click at [359, 208] on p "Adicionar R$ 10,00" at bounding box center [366, 205] width 50 height 8
type input "1"
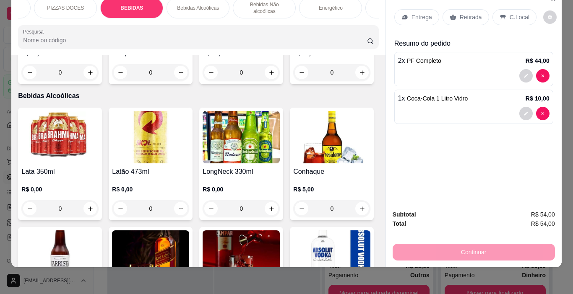
click at [457, 242] on div "Continuar" at bounding box center [474, 251] width 162 height 19
click at [524, 13] on div "C.Local" at bounding box center [514, 17] width 44 height 16
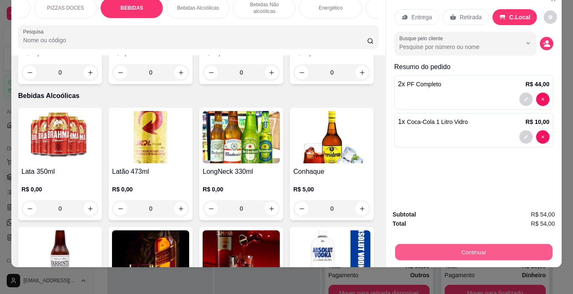
click at [518, 245] on button "Continuar" at bounding box center [473, 253] width 157 height 16
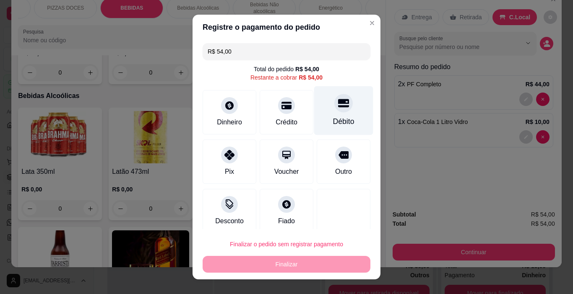
click at [337, 107] on div at bounding box center [343, 103] width 18 height 18
type input "R$ 0,00"
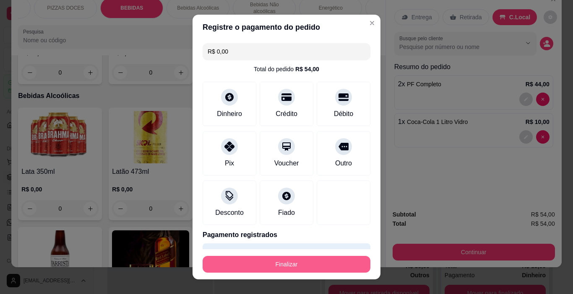
click at [310, 267] on button "Finalizar" at bounding box center [287, 264] width 168 height 17
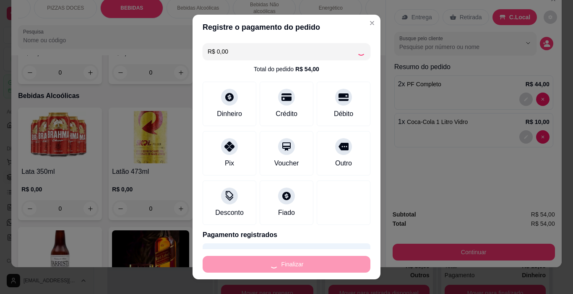
type input "0"
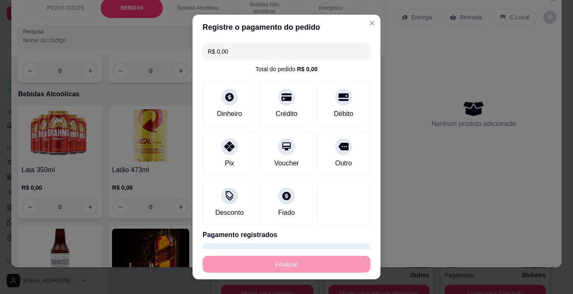
type input "-R$ 54,00"
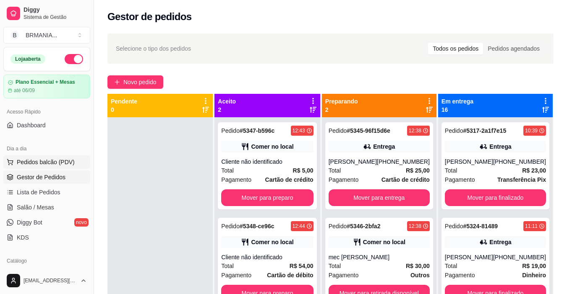
click at [57, 166] on button "Pedidos balcão (PDV)" at bounding box center [46, 162] width 87 height 13
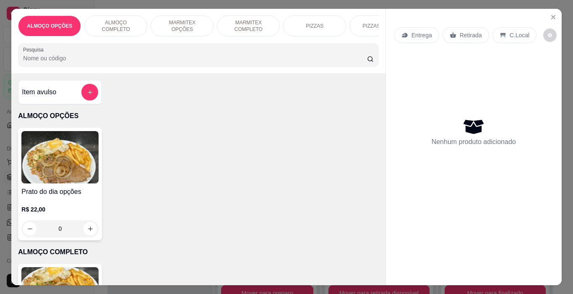
click at [123, 22] on p "ALMOÇO COMPLETO" at bounding box center [115, 25] width 49 height 13
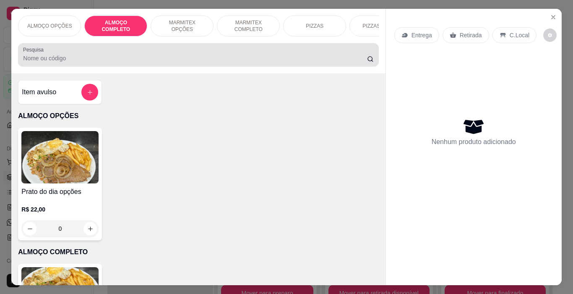
scroll to position [21, 0]
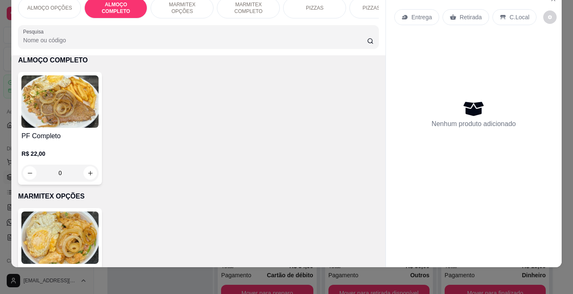
click at [94, 102] on img at bounding box center [59, 102] width 77 height 52
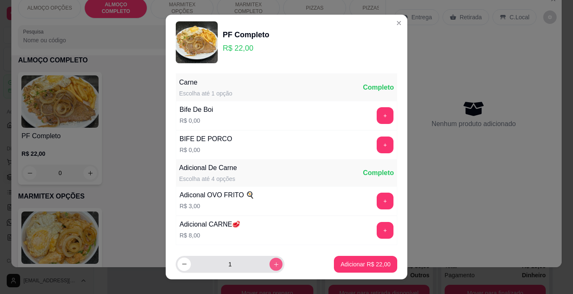
click at [269, 258] on button "increase-product-quantity" at bounding box center [275, 264] width 13 height 13
type input "3"
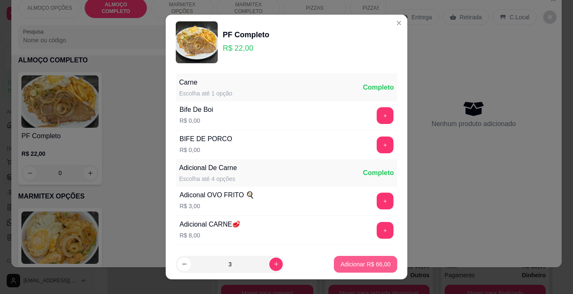
click at [344, 262] on p "Adicionar R$ 66,00" at bounding box center [366, 265] width 50 height 8
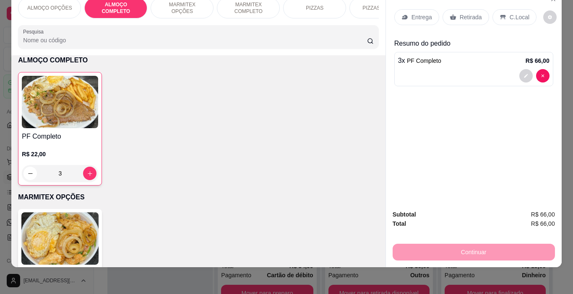
type input "3"
click at [244, 2] on p "MARMITEX COMPLETO" at bounding box center [248, 7] width 49 height 13
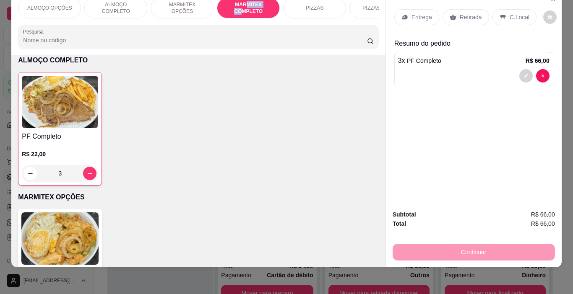
scroll to position [448, 0]
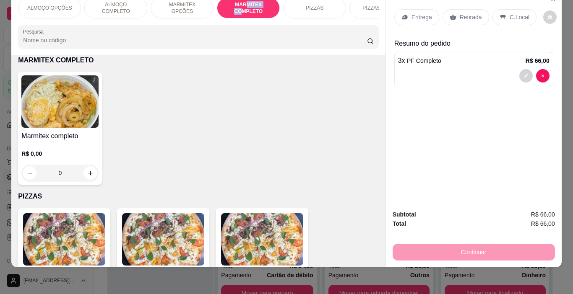
click at [86, 105] on img at bounding box center [59, 102] width 77 height 52
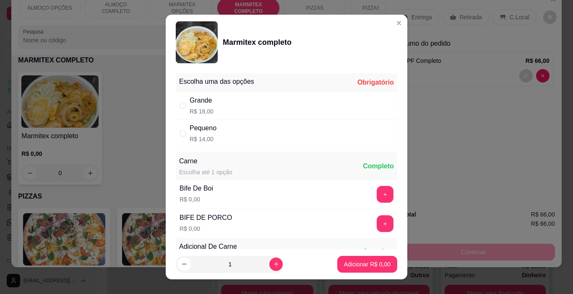
click at [204, 141] on p "R$ 14,00" at bounding box center [203, 139] width 27 height 8
radio input "true"
click at [202, 99] on div "Grande" at bounding box center [202, 101] width 24 height 10
radio input "true"
radio input "false"
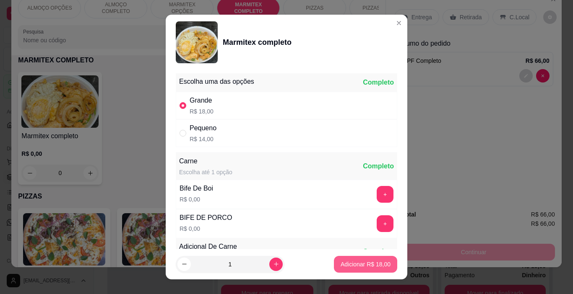
click at [379, 262] on p "Adicionar R$ 18,00" at bounding box center [366, 265] width 50 height 8
type input "1"
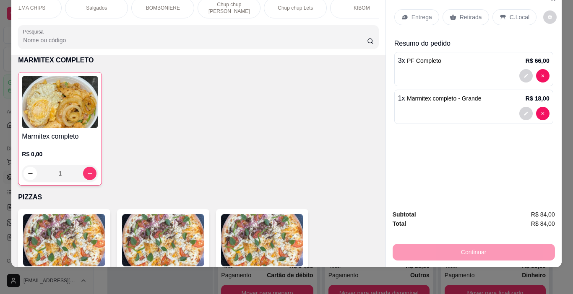
scroll to position [0, 686]
click at [172, 3] on div "BOMBONIERE" at bounding box center [159, 7] width 63 height 21
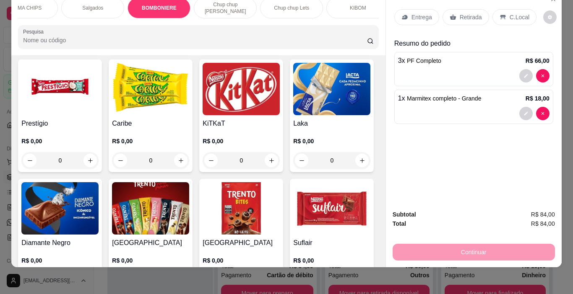
scroll to position [3361, 0]
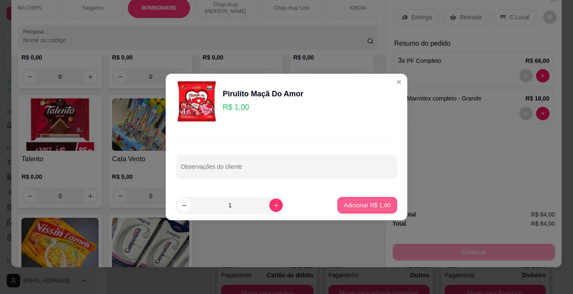
click at [361, 203] on p "Adicionar R$ 1,00" at bounding box center [367, 205] width 47 height 8
type input "1"
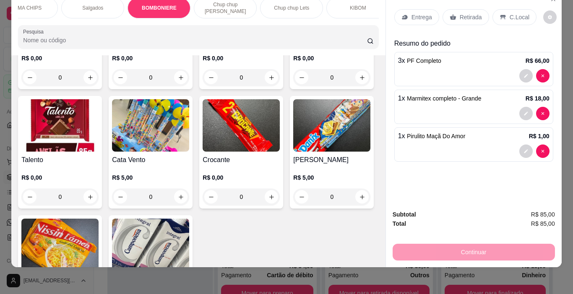
click at [527, 16] on div "C.Local" at bounding box center [514, 17] width 44 height 16
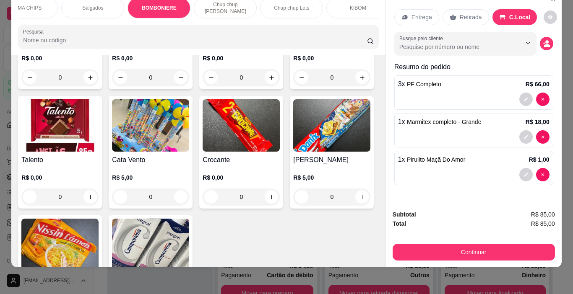
click at [522, 13] on p "C.Local" at bounding box center [519, 17] width 21 height 8
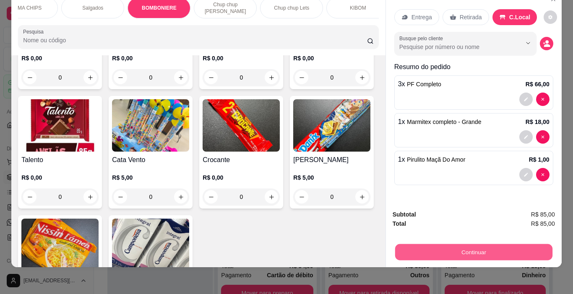
click at [469, 245] on button "Continuar" at bounding box center [473, 253] width 157 height 16
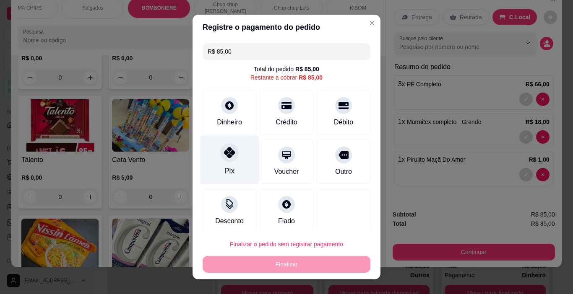
click at [229, 157] on icon at bounding box center [229, 152] width 11 height 11
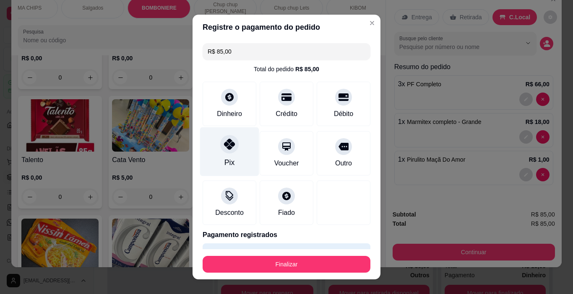
type input "R$ 0,00"
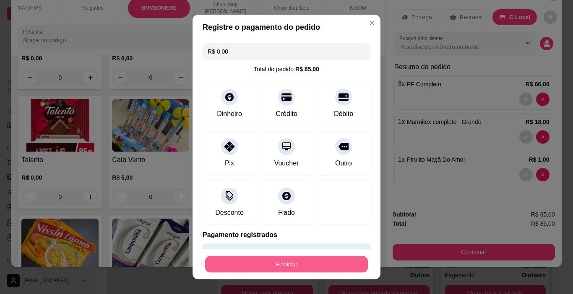
click at [277, 268] on button "Finalizar" at bounding box center [286, 265] width 163 height 16
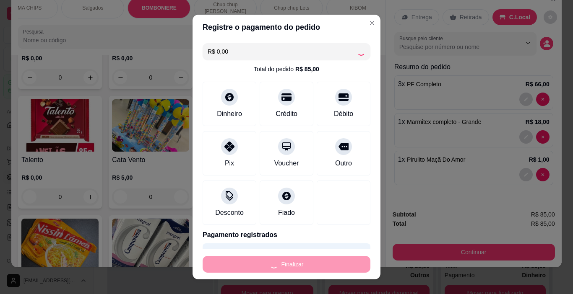
type input "0"
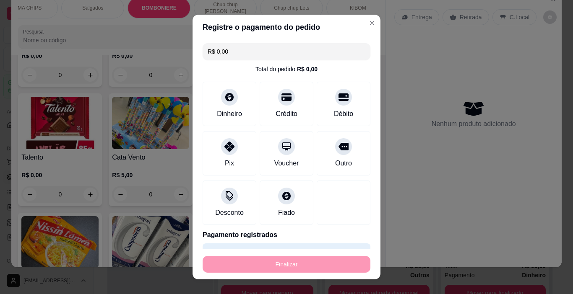
type input "-R$ 85,00"
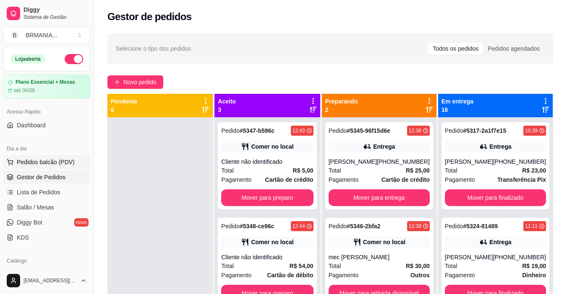
click at [31, 159] on span "Pedidos balcão (PDV)" at bounding box center [46, 162] width 58 height 8
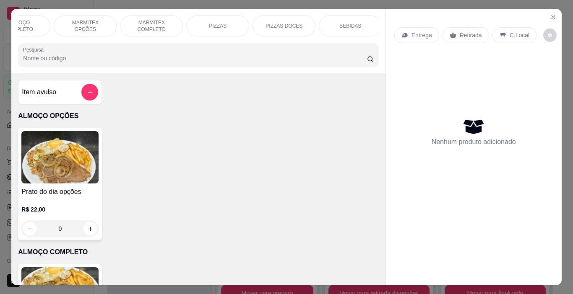
scroll to position [0, 101]
click at [345, 24] on p "BEBIDAS" at bounding box center [347, 26] width 22 height 7
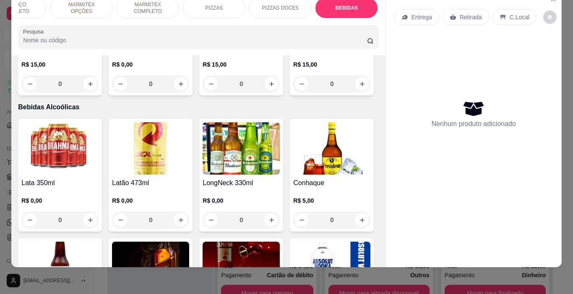
scroll to position [1719, 0]
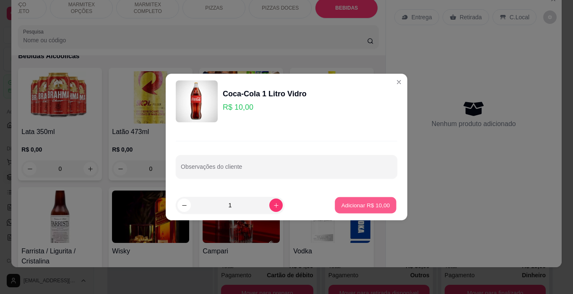
click at [368, 203] on p "Adicionar R$ 10,00" at bounding box center [365, 205] width 49 height 8
type input "1"
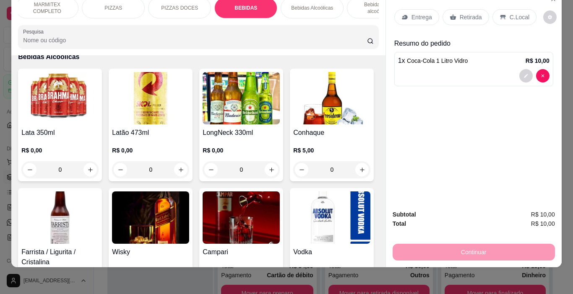
scroll to position [0, 517]
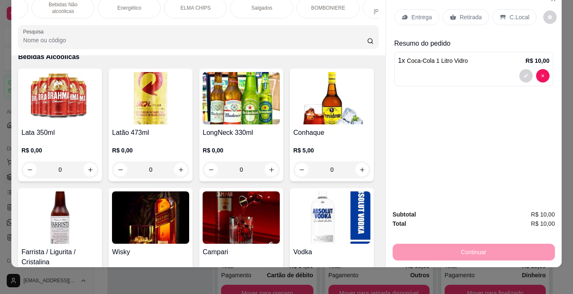
click at [323, 6] on div "BOMBONIERE" at bounding box center [328, 7] width 63 height 21
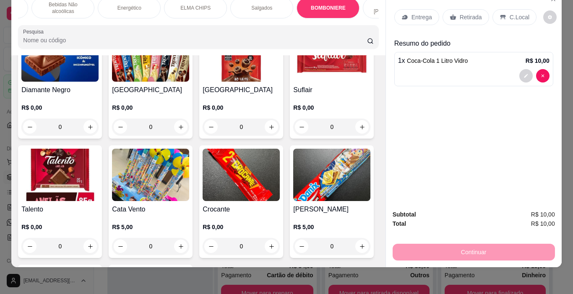
scroll to position [3335, 0]
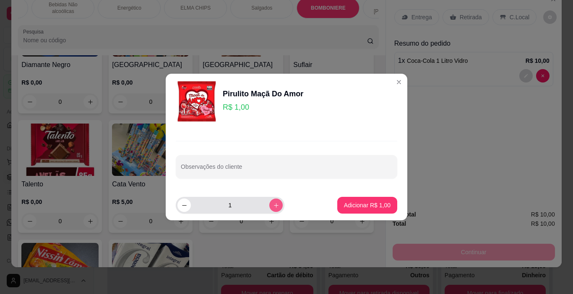
click at [269, 201] on button "increase-product-quantity" at bounding box center [275, 205] width 13 height 13
click at [271, 201] on button "increase-product-quantity" at bounding box center [275, 205] width 13 height 13
type input "3"
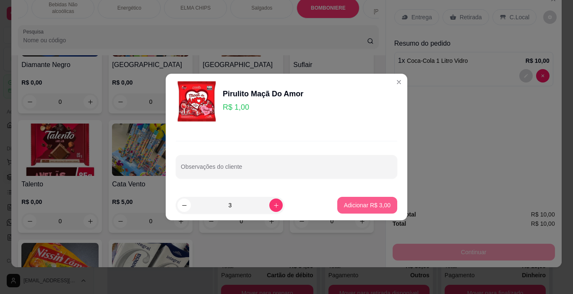
click at [362, 200] on button "Adicionar R$ 3,00" at bounding box center [367, 205] width 60 height 17
type input "3"
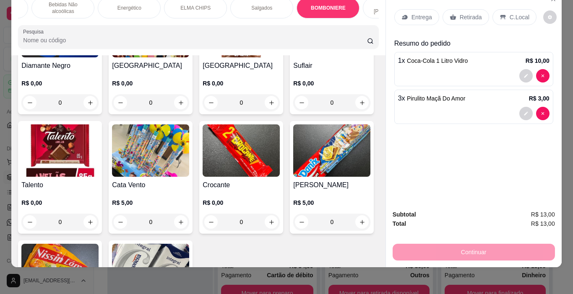
click at [511, 13] on p "C.Local" at bounding box center [520, 17] width 20 height 8
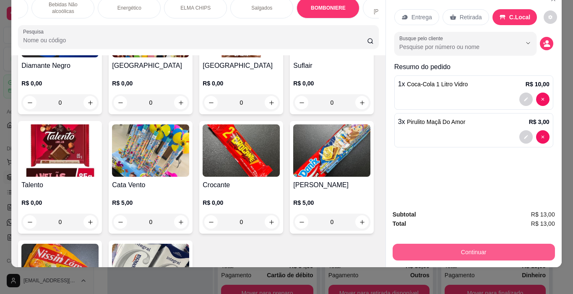
click at [479, 245] on button "Continuar" at bounding box center [474, 252] width 162 height 17
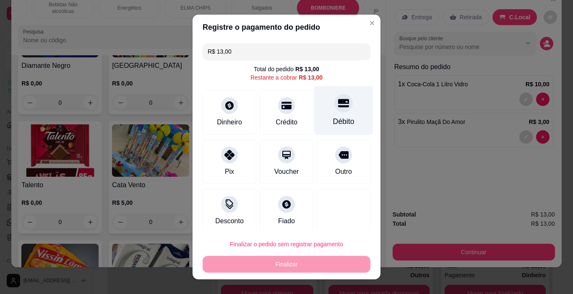
click at [333, 115] on div "Débito" at bounding box center [343, 110] width 59 height 49
type input "R$ 0,00"
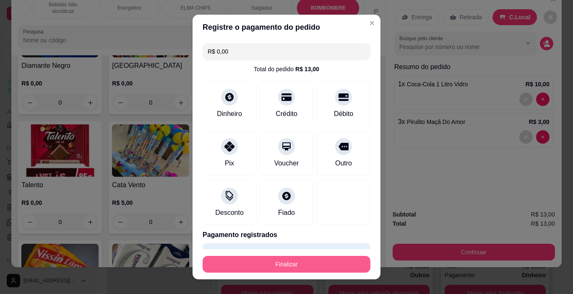
click at [300, 268] on button "Finalizar" at bounding box center [287, 264] width 168 height 17
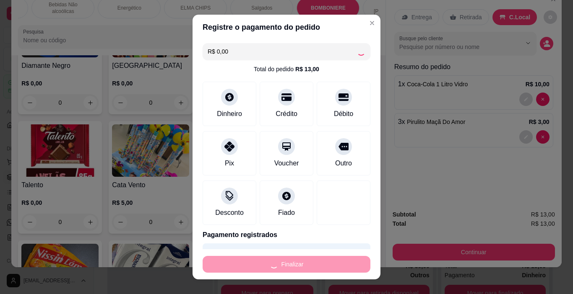
type input "0"
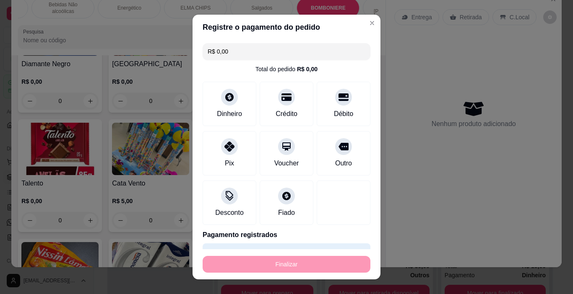
type input "-R$ 13,00"
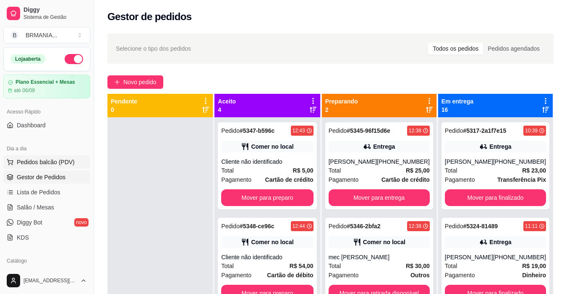
drag, startPoint x: 60, startPoint y: 164, endPoint x: 65, endPoint y: 164, distance: 5.1
click at [60, 164] on span "Pedidos balcão (PDV)" at bounding box center [46, 162] width 58 height 8
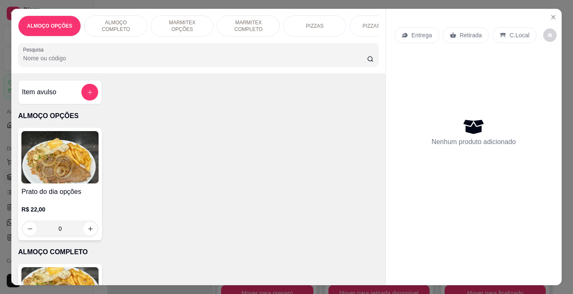
drag, startPoint x: 242, startPoint y: 25, endPoint x: 233, endPoint y: 33, distance: 11.6
click at [240, 25] on p "MARMITEX COMPLETO" at bounding box center [248, 25] width 49 height 13
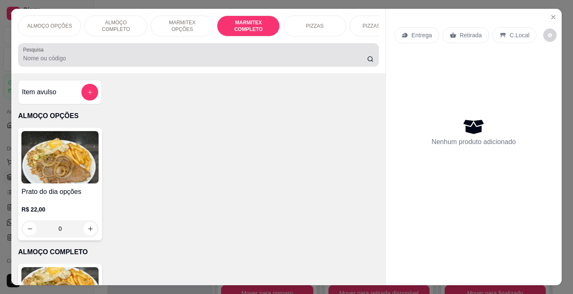
scroll to position [21, 0]
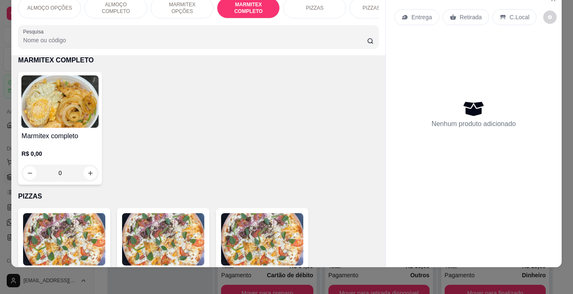
click at [68, 92] on img at bounding box center [59, 102] width 77 height 52
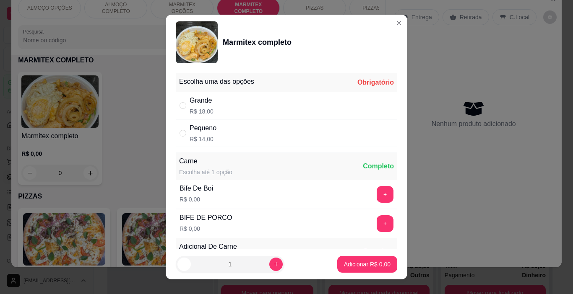
drag, startPoint x: 207, startPoint y: 103, endPoint x: 229, endPoint y: 115, distance: 25.0
click at [207, 103] on div "Grande" at bounding box center [202, 101] width 24 height 10
radio input "true"
click at [367, 266] on p "Adicionar R$ 18,00" at bounding box center [366, 265] width 50 height 8
click at [367, 266] on div "ALMOÇO OPÇÕES ALMOÇO COMPLETO MARMITEX OPÇÕES MARMITEX COMPLETO PIZZAS PIZZAS D…" at bounding box center [286, 147] width 573 height 294
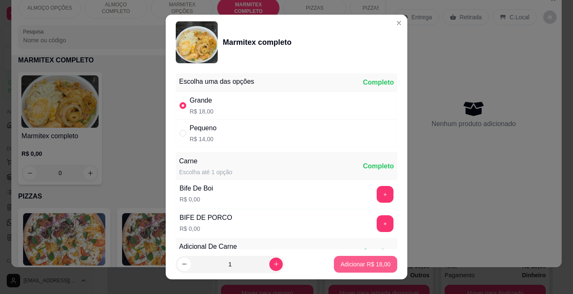
type input "1"
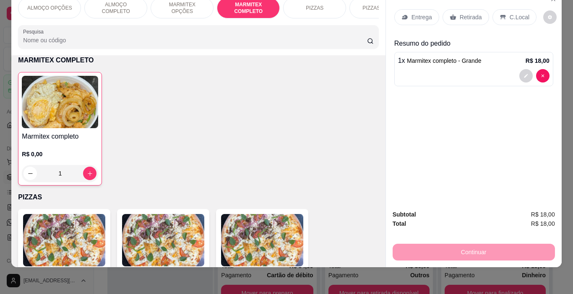
click at [518, 14] on p "C.Local" at bounding box center [520, 17] width 20 height 8
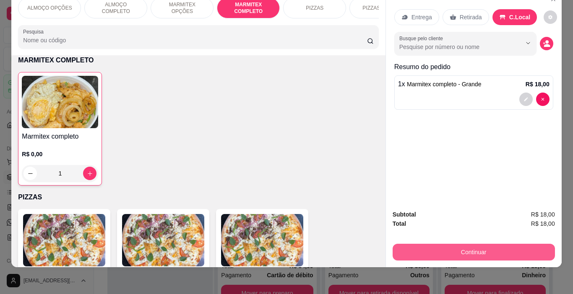
click at [489, 246] on button "Continuar" at bounding box center [474, 252] width 162 height 17
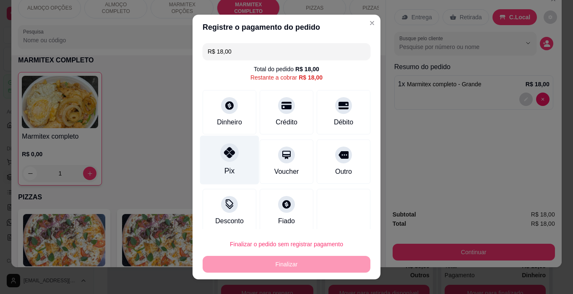
click at [231, 158] on div at bounding box center [229, 153] width 18 height 18
type input "R$ 0,00"
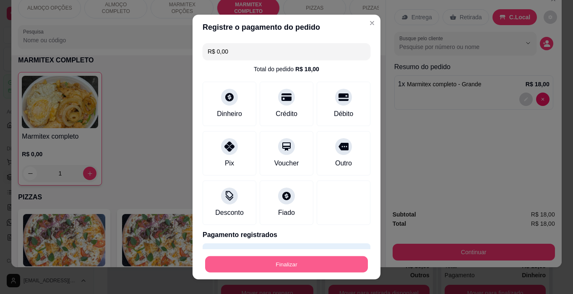
click at [353, 268] on button "Finalizar" at bounding box center [286, 265] width 163 height 16
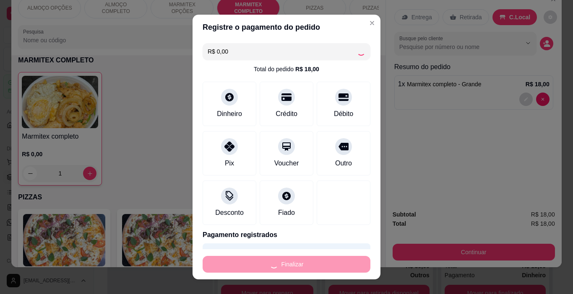
type input "0"
type input "-R$ 18,00"
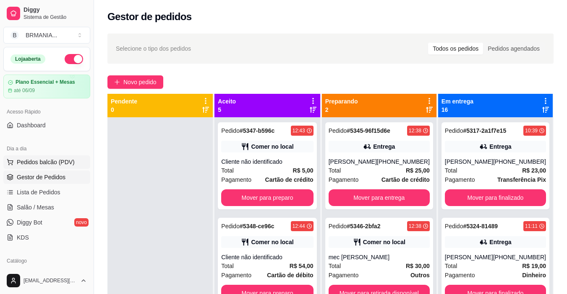
click at [65, 166] on span "Pedidos balcão (PDV)" at bounding box center [46, 162] width 58 height 8
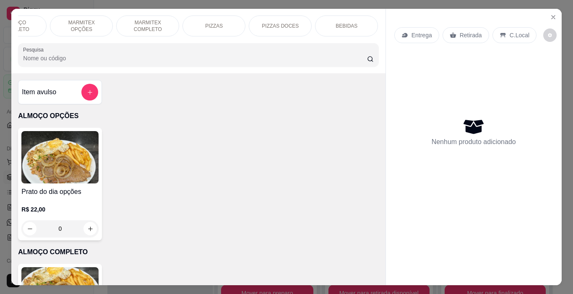
scroll to position [0, 117]
click at [320, 25] on p "BEBIDAS" at bounding box center [330, 26] width 22 height 7
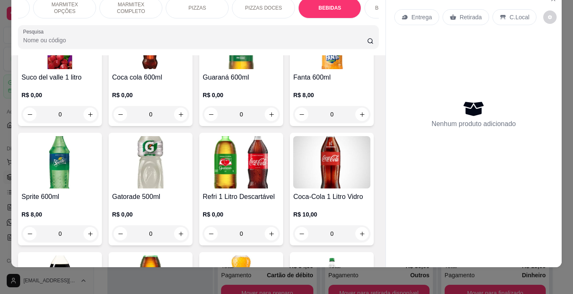
scroll to position [1400, 0]
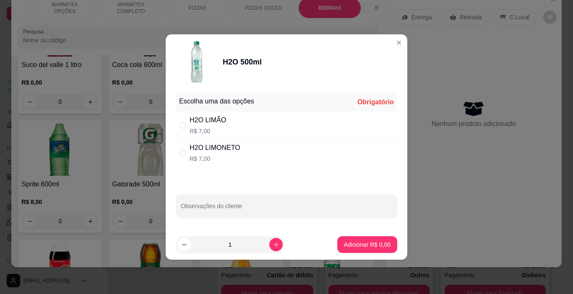
drag, startPoint x: 235, startPoint y: 152, endPoint x: 287, endPoint y: 176, distance: 57.6
click at [235, 152] on div "H2O LIMONETO" at bounding box center [215, 148] width 51 height 10
radio input "true"
click at [373, 247] on p "Adicionar R$ 7,00" at bounding box center [366, 245] width 45 height 8
type input "1"
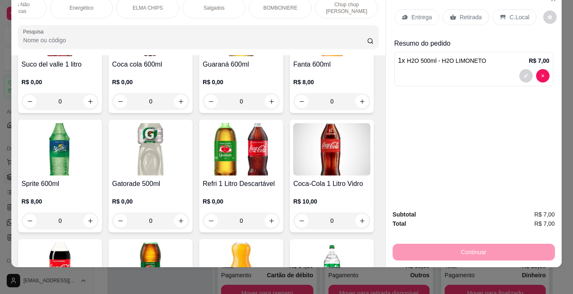
scroll to position [0, 571]
click at [281, 5] on p "BOMBONIERE" at bounding box center [275, 8] width 34 height 7
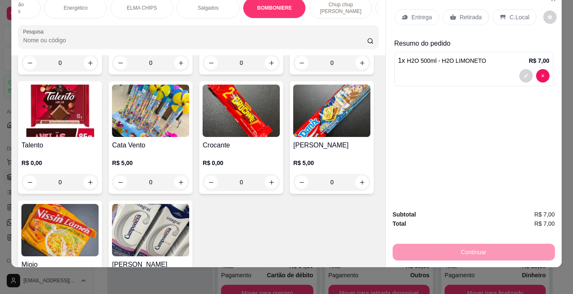
scroll to position [3424, 0]
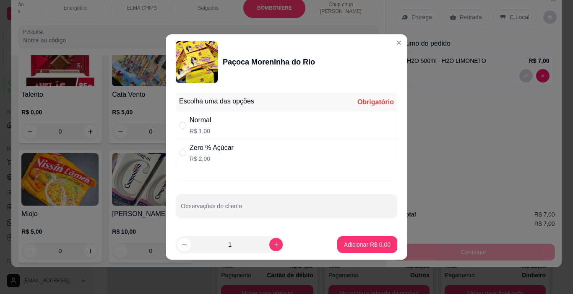
click at [196, 148] on div "Zero % Açúcar" at bounding box center [212, 148] width 44 height 10
radio input "true"
click at [274, 245] on icon "increase-product-quantity" at bounding box center [276, 245] width 5 height 5
click at [273, 245] on icon "increase-product-quantity" at bounding box center [276, 245] width 6 height 6
type input "3"
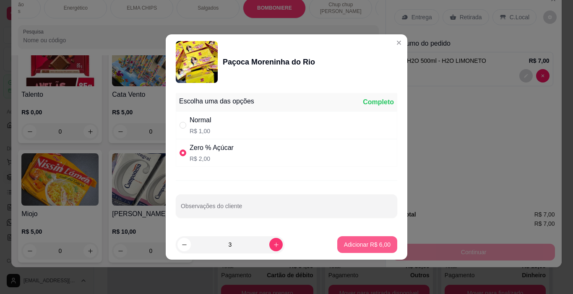
click at [358, 244] on p "Adicionar R$ 6,00" at bounding box center [367, 245] width 47 height 8
type input "3"
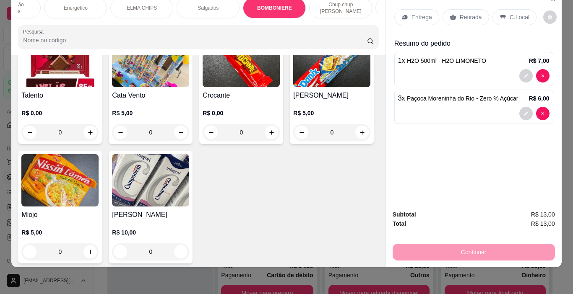
click at [479, 245] on div "Continuar" at bounding box center [474, 251] width 162 height 19
click at [518, 13] on p "C.Local" at bounding box center [520, 17] width 20 height 8
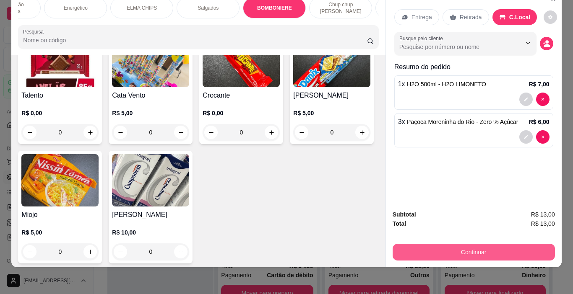
click at [485, 246] on button "Continuar" at bounding box center [474, 252] width 162 height 17
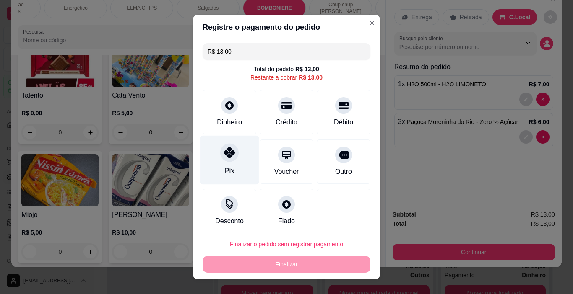
drag, startPoint x: 227, startPoint y: 155, endPoint x: 285, endPoint y: 196, distance: 70.7
click at [228, 155] on icon at bounding box center [229, 152] width 11 height 11
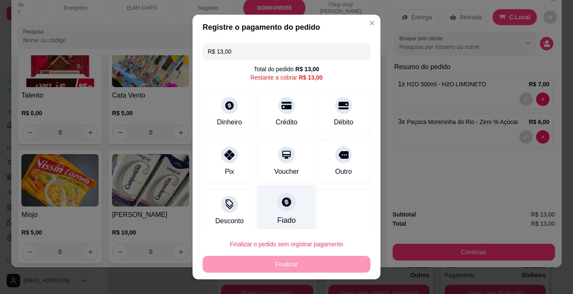
type input "R$ 0,00"
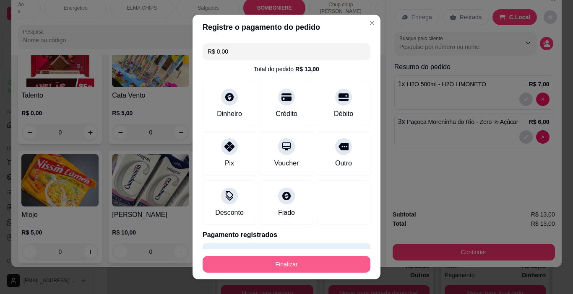
click at [335, 263] on button "Finalizar" at bounding box center [287, 264] width 168 height 17
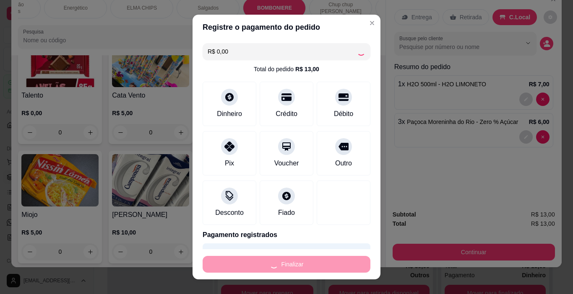
type input "0"
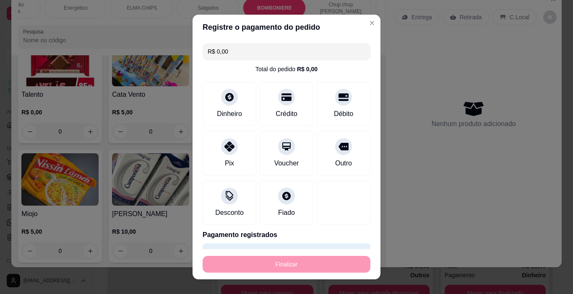
type input "-R$ 13,00"
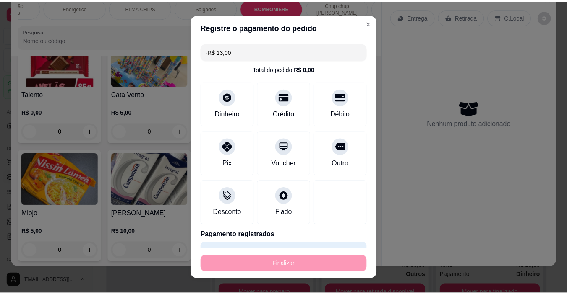
scroll to position [3423, 0]
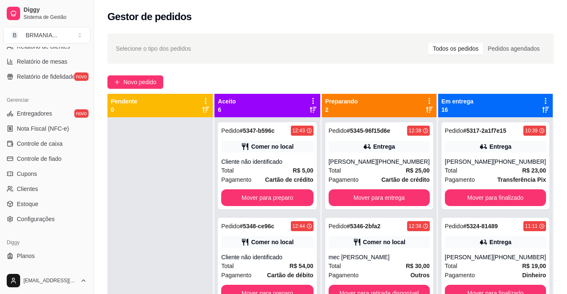
scroll to position [309, 0]
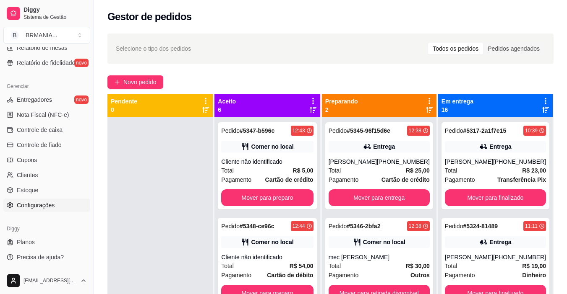
click at [36, 199] on link "Configurações" at bounding box center [46, 205] width 87 height 13
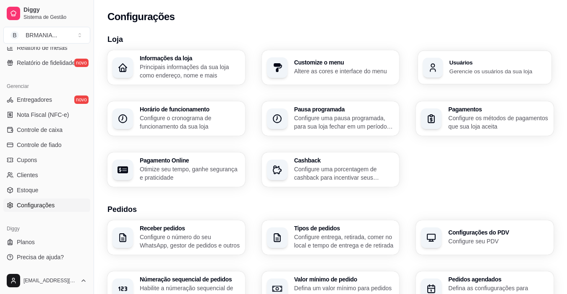
click at [479, 55] on div "Usuários Gerencie os usuários da sua loja" at bounding box center [484, 68] width 133 height 34
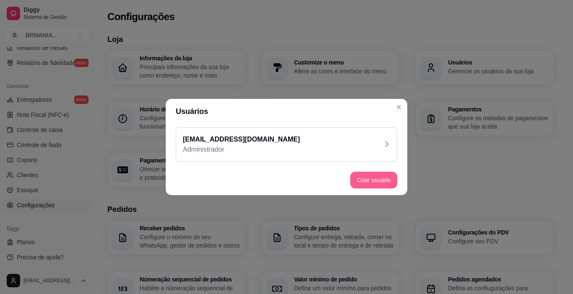
click at [363, 182] on button "Criar usuário" at bounding box center [373, 180] width 47 height 17
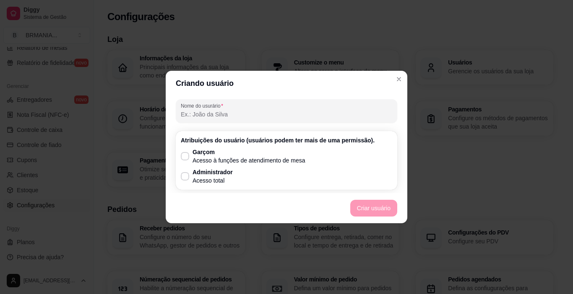
click at [242, 179] on div "Garçom Acesso à funções de atendimento de mesa Administrador Acesso total" at bounding box center [286, 166] width 211 height 37
click at [210, 175] on p "Administrador" at bounding box center [213, 172] width 40 height 8
click at [186, 178] on input "Administrador Acesso total" at bounding box center [182, 180] width 5 height 5
checkbox input "true"
click at [365, 211] on button "Criar usuário" at bounding box center [373, 208] width 47 height 17
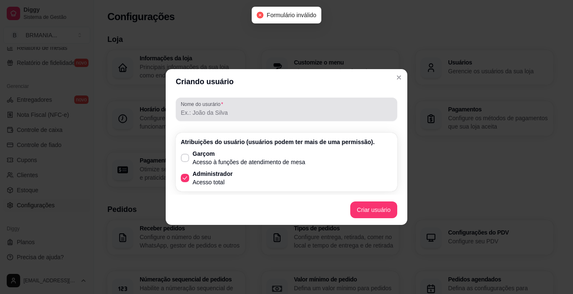
click at [255, 106] on div at bounding box center [286, 109] width 211 height 17
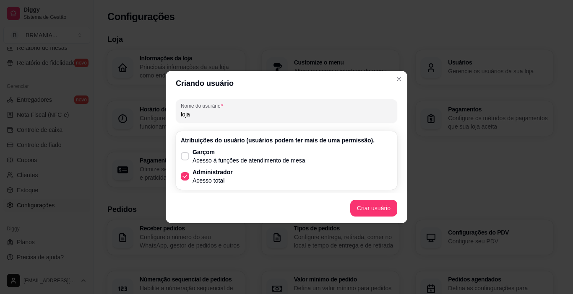
type input "loja"
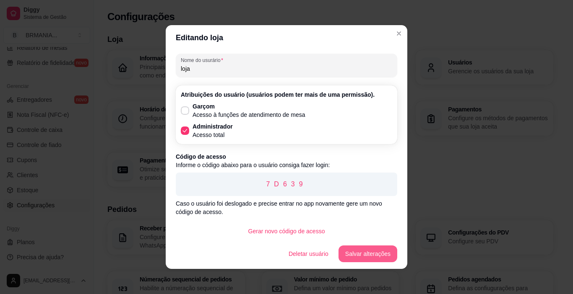
click at [378, 253] on button "Salvar alterações" at bounding box center [368, 254] width 59 height 17
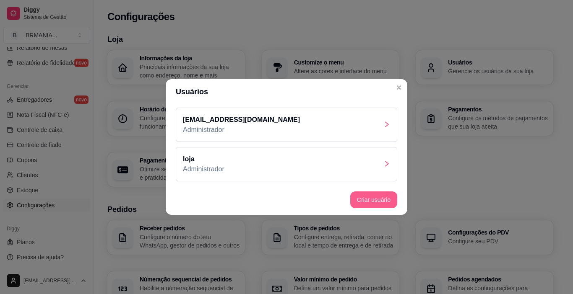
click at [379, 201] on button "Criar usuário" at bounding box center [373, 200] width 47 height 17
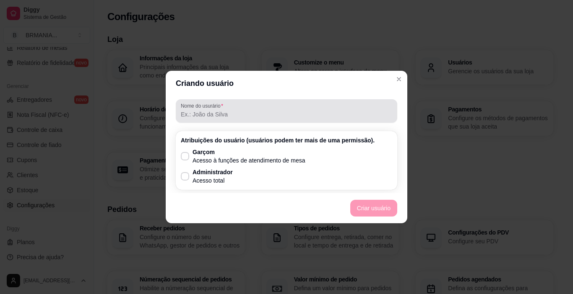
click at [242, 107] on div at bounding box center [286, 111] width 211 height 17
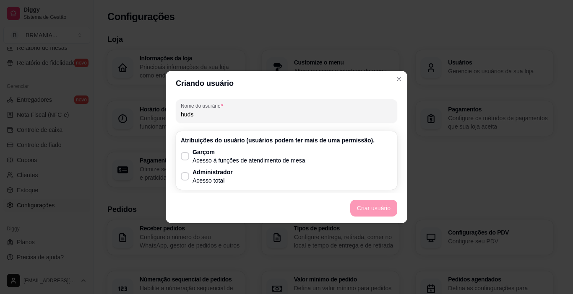
type input "huds"
click at [239, 175] on div "Garçom Acesso à funções de atendimento de mesa Administrador Acesso total" at bounding box center [286, 166] width 211 height 37
click at [186, 175] on icon at bounding box center [185, 176] width 6 height 5
click at [186, 178] on input "Administrador Acesso total" at bounding box center [182, 180] width 5 height 5
checkbox input "true"
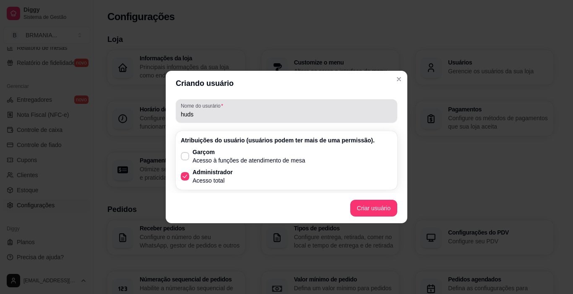
click at [233, 122] on div "Nome do usurário huds" at bounding box center [286, 110] width 221 height 23
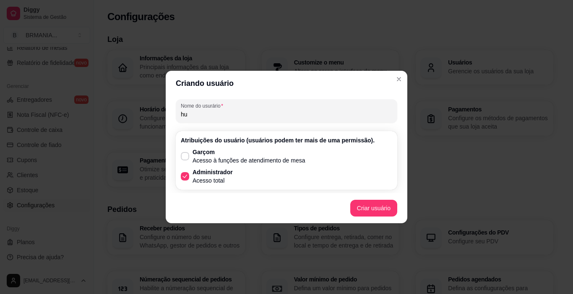
type input "h"
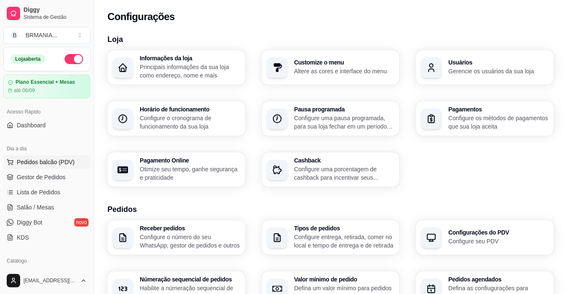
click at [58, 162] on span "Pedidos balcão (PDV)" at bounding box center [46, 162] width 58 height 8
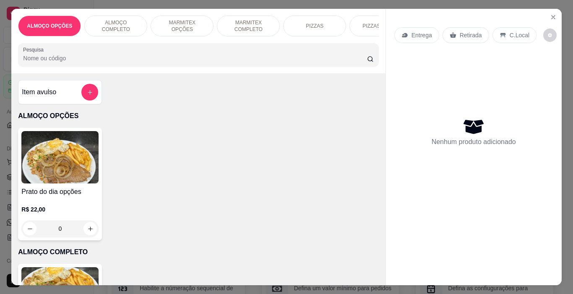
scroll to position [0, 315]
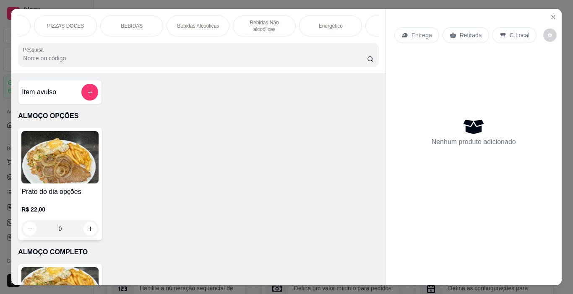
click at [367, 44] on div "ALMOÇO OPÇÕES ALMOÇO COMPLETO MARMITEX OPÇÕES MARMITEX COMPLETO PIZZAS PIZZAS D…" at bounding box center [198, 41] width 374 height 65
click at [215, 17] on div "BOMBONIERE" at bounding box center [214, 26] width 63 height 21
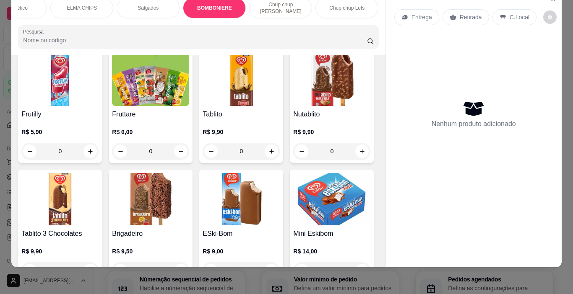
scroll to position [3946, 0]
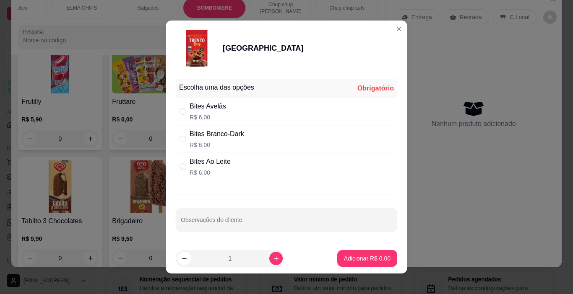
click at [210, 112] on div "Bites Avelãs R$ 6,00" at bounding box center [208, 112] width 36 height 20
radio input "true"
click at [344, 259] on p "Adicionar R$ 6,00" at bounding box center [367, 259] width 47 height 8
type input "1"
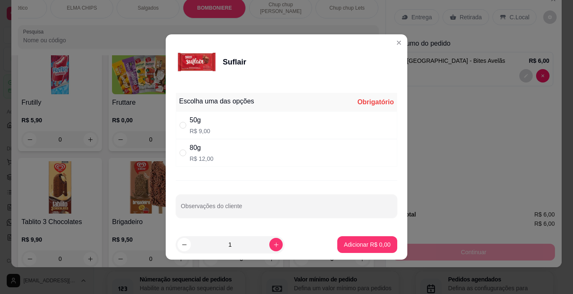
click at [217, 129] on div "50g R$ 9,00" at bounding box center [286, 126] width 221 height 28
radio input "true"
click at [368, 242] on p "Adicionar R$ 9,00" at bounding box center [367, 245] width 47 height 8
type input "1"
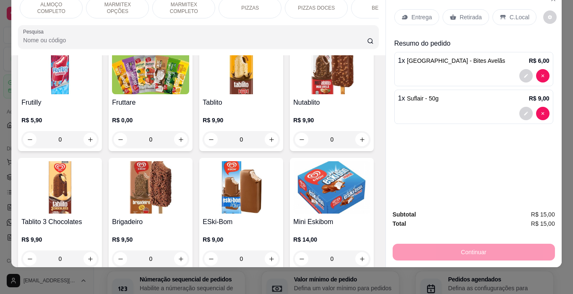
scroll to position [0, 48]
click at [63, 3] on p "ALMOÇO COMPLETO" at bounding box center [67, 7] width 49 height 13
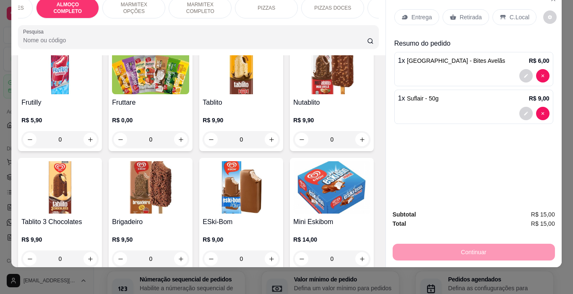
scroll to position [174, 0]
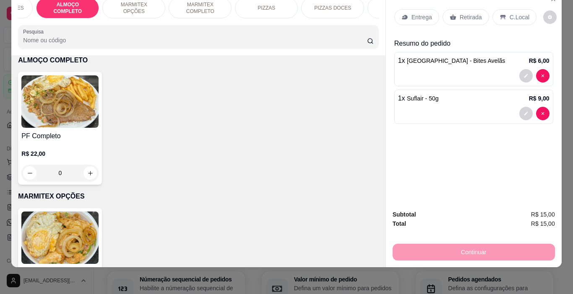
click at [52, 108] on img at bounding box center [59, 102] width 77 height 52
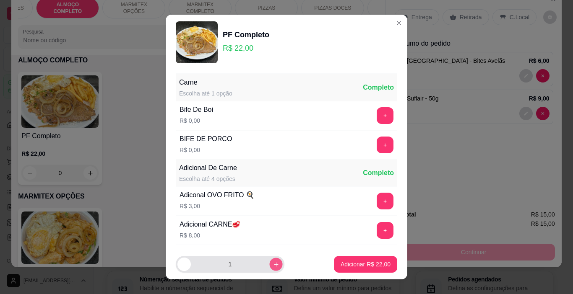
click at [269, 261] on button "increase-product-quantity" at bounding box center [275, 264] width 13 height 13
type input "2"
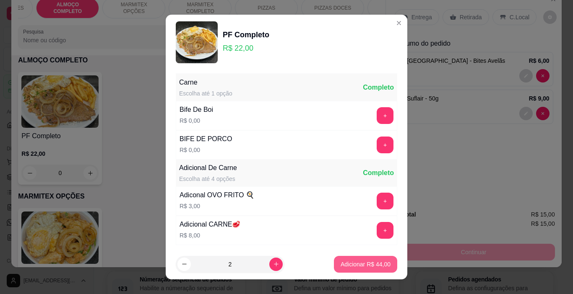
click at [347, 267] on p "Adicionar R$ 44,00" at bounding box center [366, 265] width 50 height 8
type input "2"
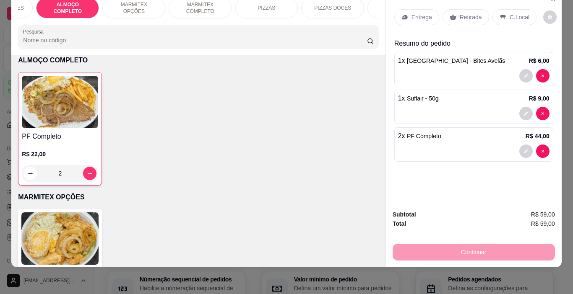
scroll to position [0, 364]
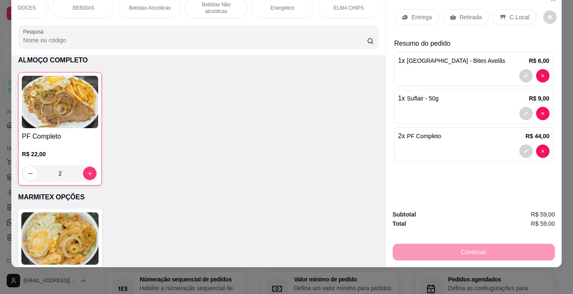
click at [77, 6] on div "BEBIDAS" at bounding box center [83, 7] width 63 height 21
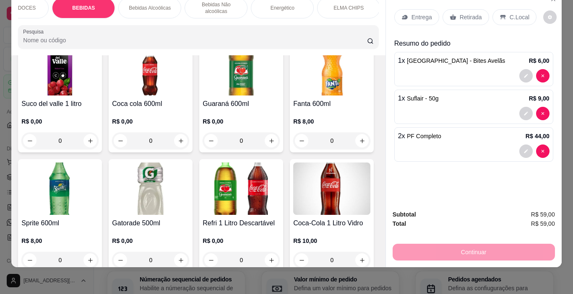
scroll to position [1375, 0]
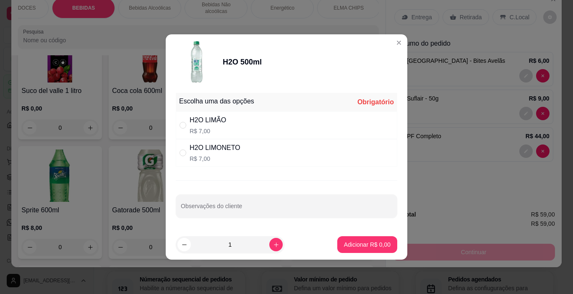
drag, startPoint x: 212, startPoint y: 153, endPoint x: 266, endPoint y: 168, distance: 55.4
click at [214, 153] on div "H2O LIMONETO" at bounding box center [215, 148] width 51 height 10
radio input "true"
click at [370, 246] on p "Adicionar R$ 7,00" at bounding box center [367, 245] width 47 height 8
type input "1"
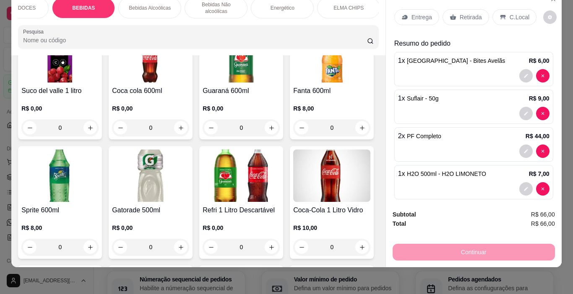
scroll to position [1376, 0]
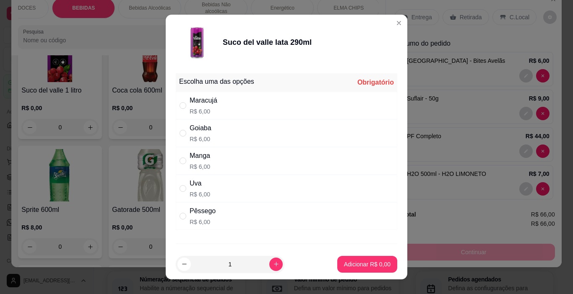
click at [196, 188] on div "Uva" at bounding box center [200, 184] width 21 height 10
radio input "true"
click at [370, 263] on p "Adicionar R$ 6,00" at bounding box center [367, 265] width 47 height 8
type input "1"
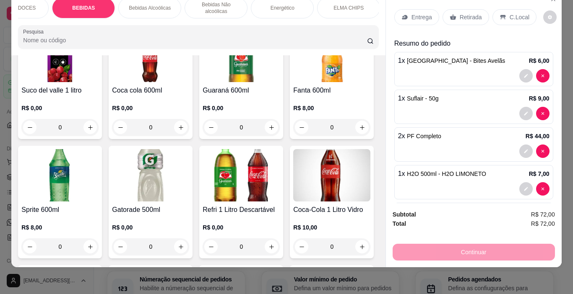
drag, startPoint x: 513, startPoint y: 12, endPoint x: 500, endPoint y: 59, distance: 48.9
click at [513, 13] on p "C.Local" at bounding box center [520, 17] width 20 height 8
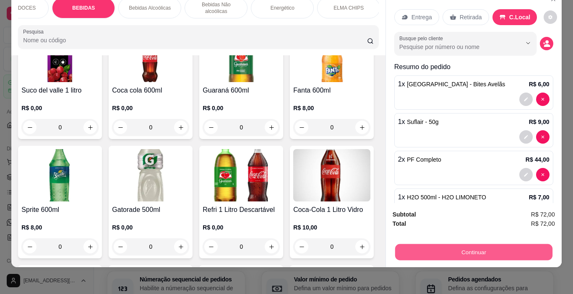
click at [482, 245] on button "Continuar" at bounding box center [473, 253] width 157 height 16
click at [450, 244] on button "Continuar" at bounding box center [474, 252] width 162 height 17
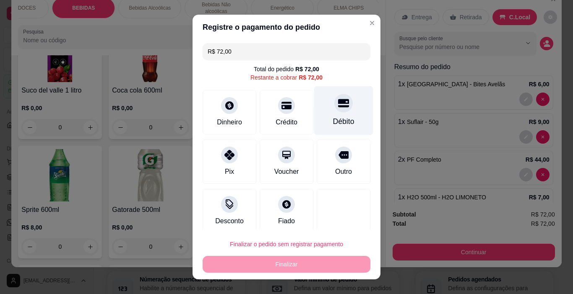
click at [337, 113] on div "Débito" at bounding box center [343, 110] width 59 height 49
type input "R$ 0,00"
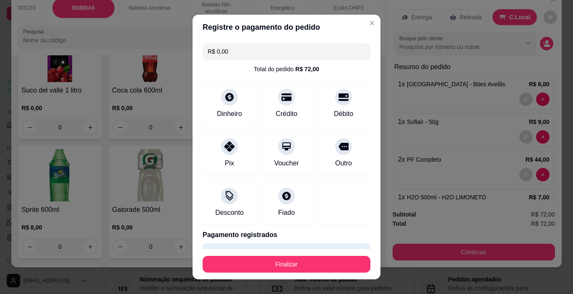
click at [296, 251] on section "Registre o pagamento do pedido R$ 0,00 Total do pedido R$ 72,00 Dinheiro Crédit…" at bounding box center [287, 147] width 188 height 265
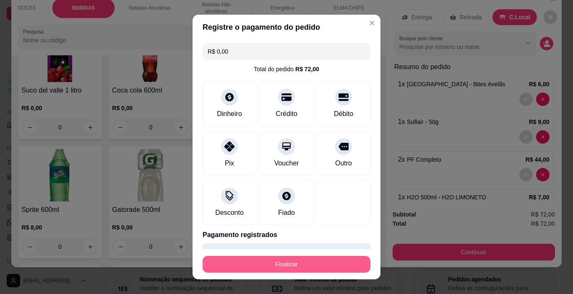
click at [303, 263] on button "Finalizar" at bounding box center [287, 264] width 168 height 17
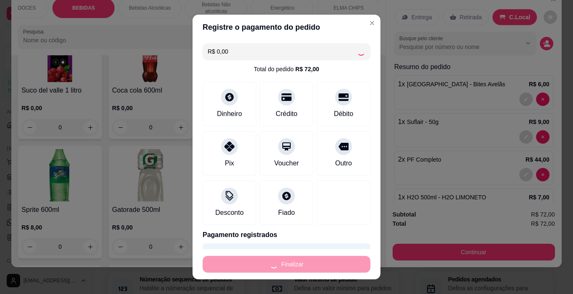
type input "0"
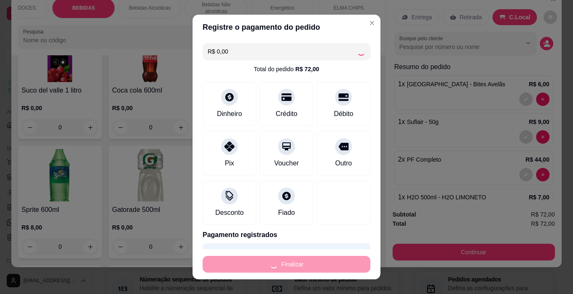
type input "-R$ 72,00"
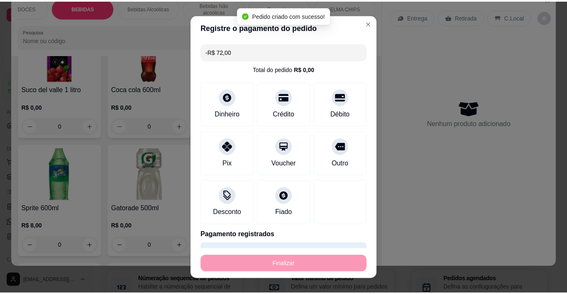
scroll to position [1374, 0]
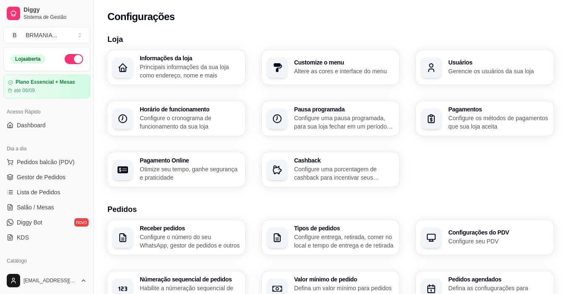
click at [479, 67] on p "Gerencie os usuários da sua loja" at bounding box center [498, 71] width 100 height 8
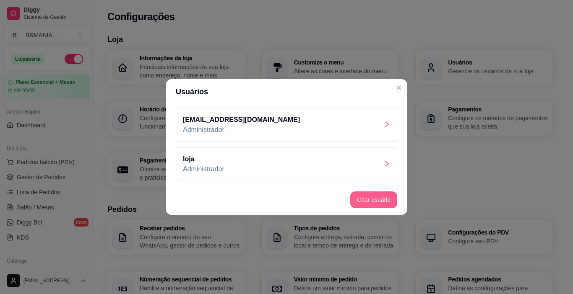
click at [383, 201] on button "Criar usuário" at bounding box center [373, 200] width 47 height 17
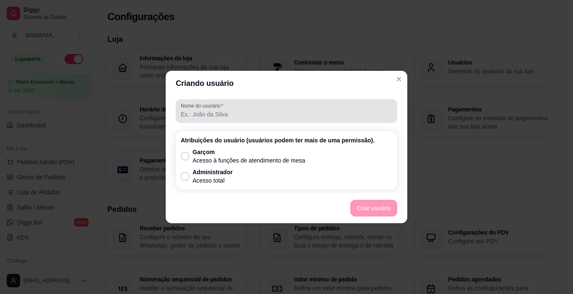
click at [256, 110] on div at bounding box center [286, 111] width 211 height 17
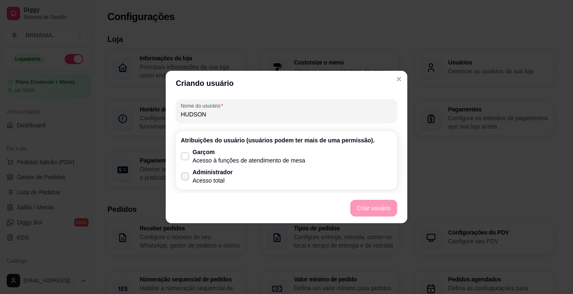
type input "HUDSON"
click at [228, 177] on p "Acesso total" at bounding box center [213, 181] width 40 height 8
click at [186, 178] on input "Administrador Acesso total" at bounding box center [182, 180] width 5 height 5
checkbox input "true"
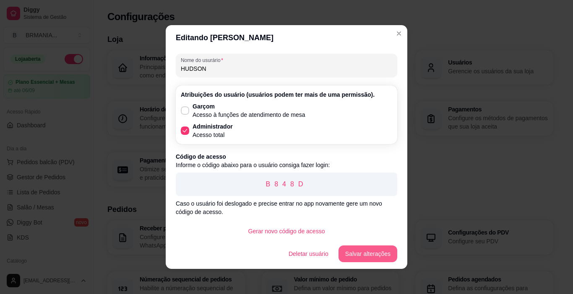
click at [360, 259] on button "Salvar alterações" at bounding box center [368, 254] width 59 height 17
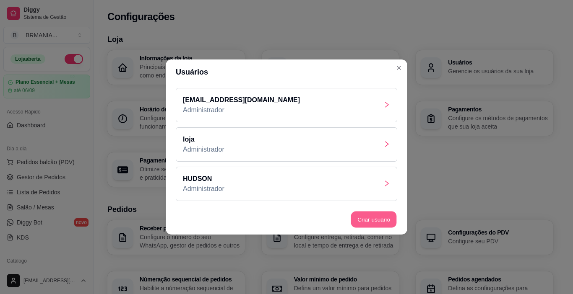
click at [372, 216] on button "Criar usuário" at bounding box center [374, 220] width 46 height 16
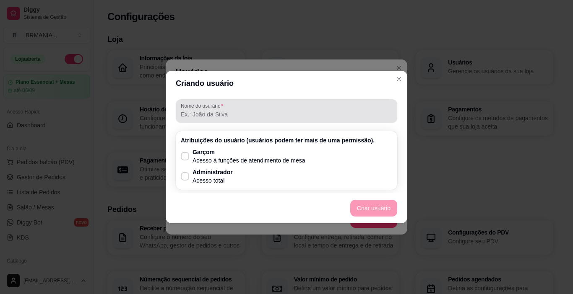
click at [233, 124] on div "Nome do usurário Atribuições do usuário (usuários podem ter mais de uma permiss…" at bounding box center [286, 144] width 221 height 91
click at [233, 121] on div "Nome do usurário" at bounding box center [286, 110] width 221 height 23
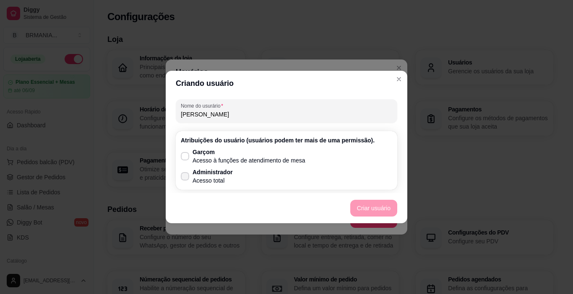
type input "[PERSON_NAME]"
click at [232, 172] on label "Administrador Acesso total" at bounding box center [206, 176] width 59 height 23
click at [186, 178] on input "Administrador Acesso total" at bounding box center [182, 180] width 5 height 5
checkbox input "true"
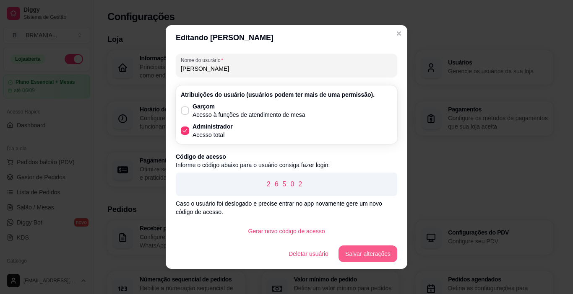
click at [378, 256] on button "Salvar alterações" at bounding box center [368, 254] width 59 height 17
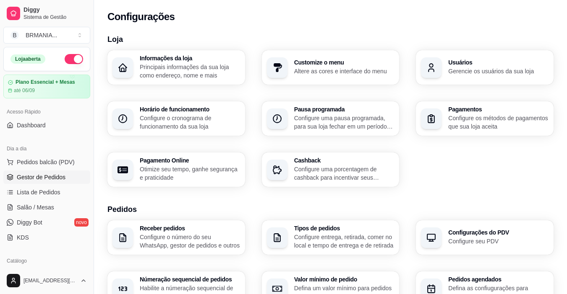
click at [59, 177] on span "Gestor de Pedidos" at bounding box center [41, 177] width 49 height 8
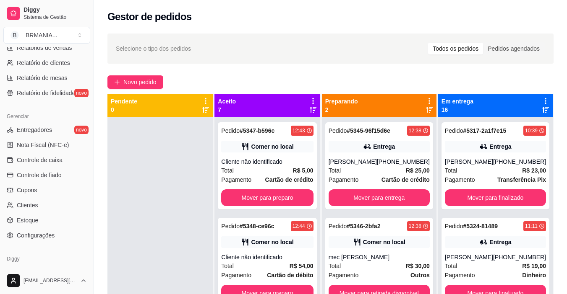
scroll to position [284, 0]
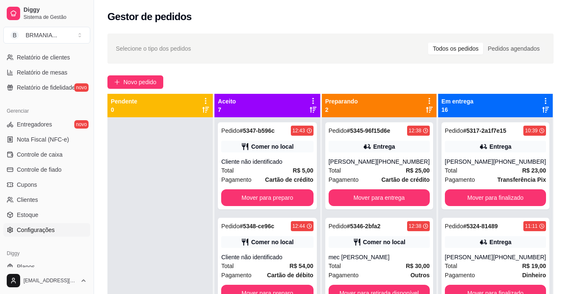
click at [33, 224] on link "Configurações" at bounding box center [46, 230] width 87 height 13
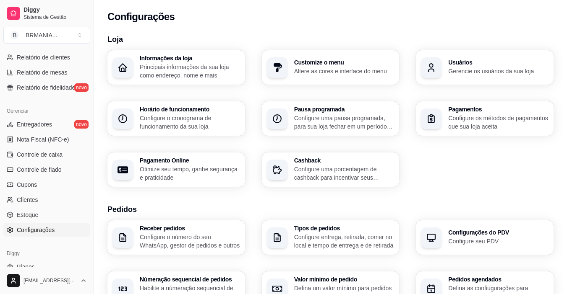
click at [492, 72] on p "Gerencie os usuários da sua loja" at bounding box center [498, 71] width 100 height 8
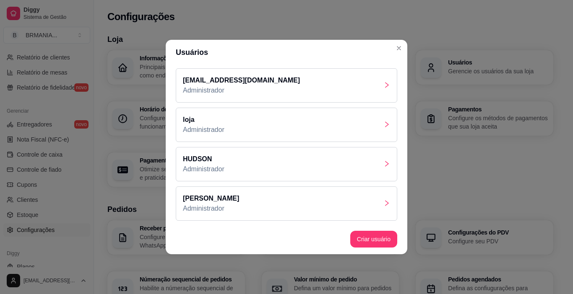
click at [234, 130] on div "loja Administrador" at bounding box center [286, 125] width 221 height 34
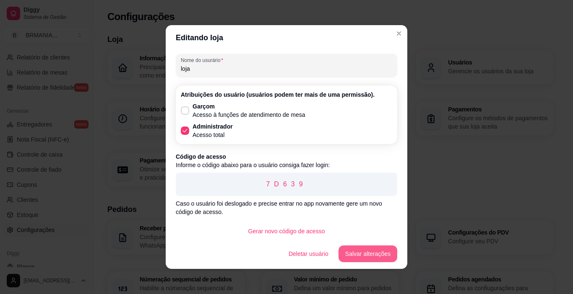
click at [374, 258] on button "Salvar alterações" at bounding box center [368, 254] width 59 height 17
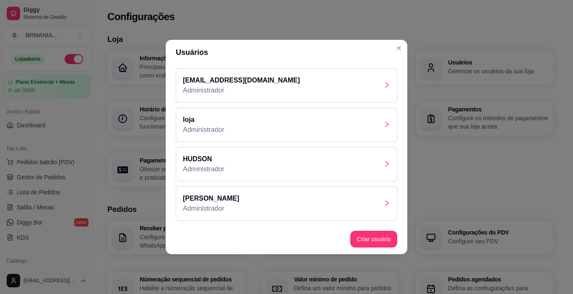
click at [239, 128] on div "loja Administrador" at bounding box center [286, 125] width 221 height 34
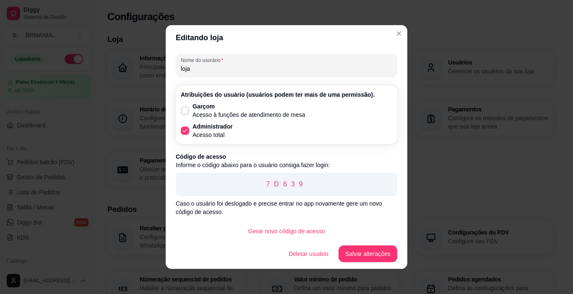
scroll to position [2, 0]
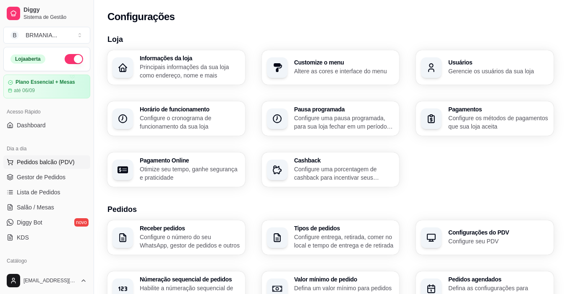
click at [49, 164] on span "Pedidos balcão (PDV)" at bounding box center [46, 162] width 58 height 8
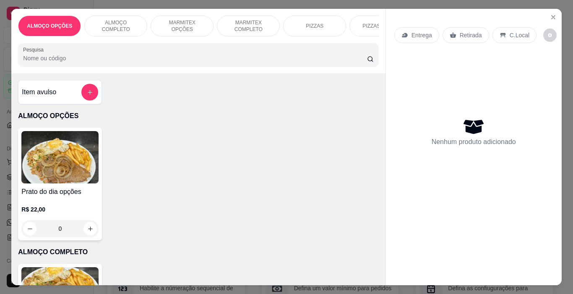
scroll to position [0, 315]
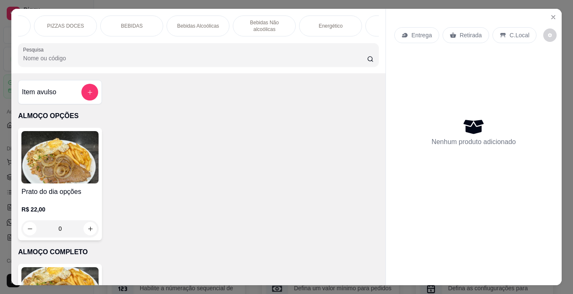
click at [141, 22] on div "BEBIDAS" at bounding box center [131, 26] width 63 height 21
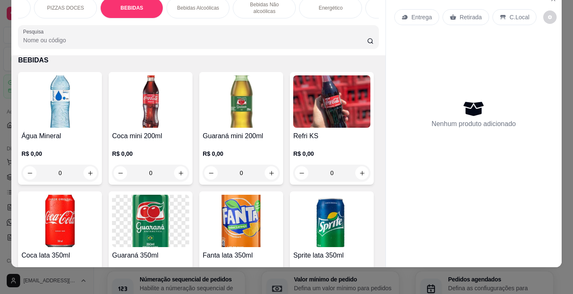
click at [137, 110] on img at bounding box center [150, 102] width 77 height 52
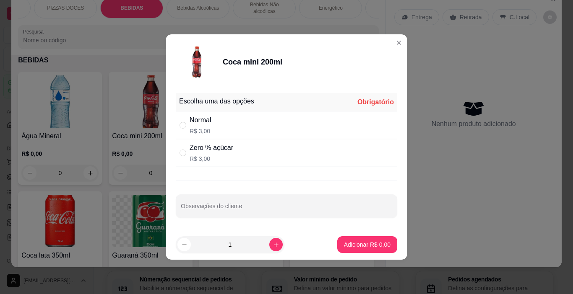
click at [200, 155] on p "R$ 3,00" at bounding box center [212, 159] width 44 height 8
radio input "true"
click at [365, 243] on p "Adicionar R$ 3,00" at bounding box center [366, 245] width 45 height 8
type input "1"
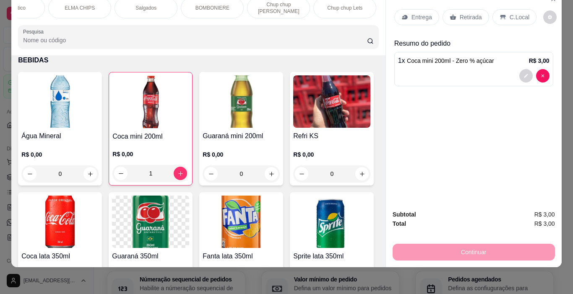
scroll to position [0, 635]
click at [221, 5] on p "BOMBONIERE" at bounding box center [210, 8] width 34 height 7
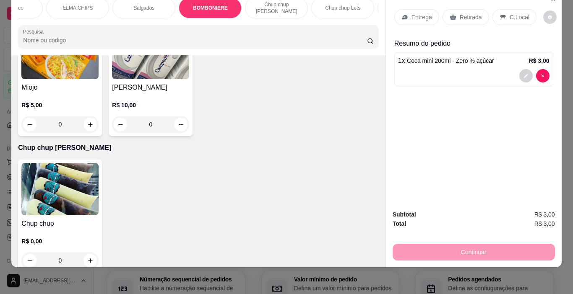
scroll to position [3577, 0]
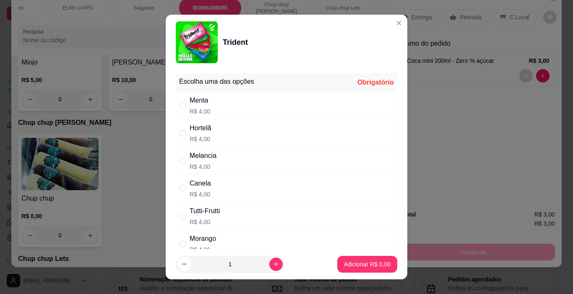
click at [206, 100] on div "Menta R$ 4,00" at bounding box center [286, 106] width 221 height 28
radio input "true"
click at [357, 266] on p "Adicionar R$ 4,00" at bounding box center [366, 265] width 45 height 8
type input "1"
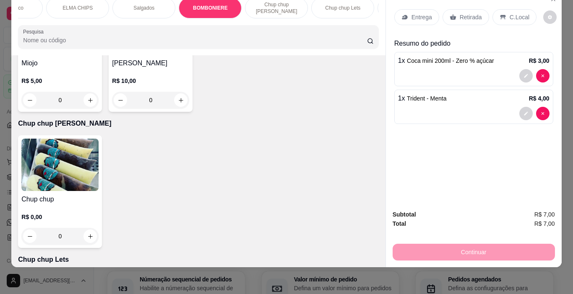
click at [441, 242] on div "Continuar" at bounding box center [474, 251] width 162 height 19
click at [514, 13] on p "C.Local" at bounding box center [520, 17] width 20 height 8
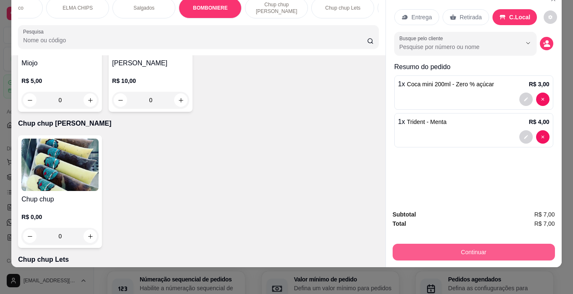
click at [480, 252] on button "Continuar" at bounding box center [474, 252] width 162 height 17
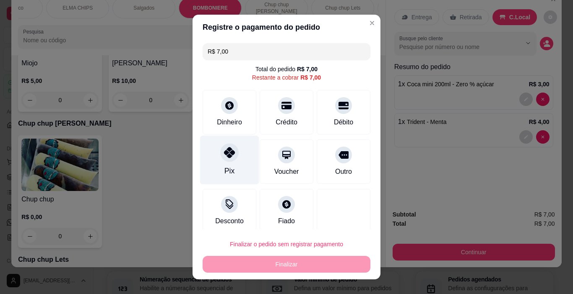
click at [221, 159] on div at bounding box center [229, 153] width 18 height 18
type input "R$ 0,00"
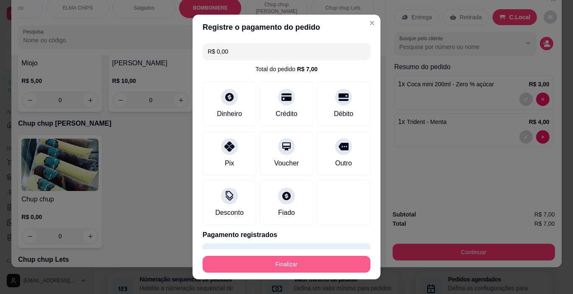
click at [321, 265] on button "Finalizar" at bounding box center [287, 264] width 168 height 17
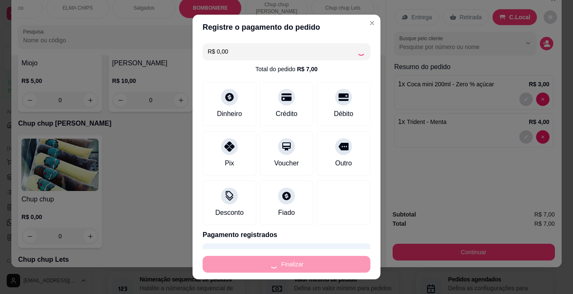
type input "0"
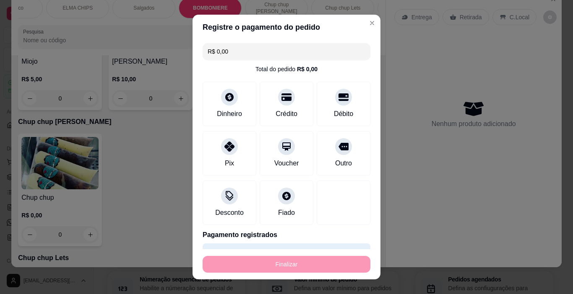
type input "-R$ 7,00"
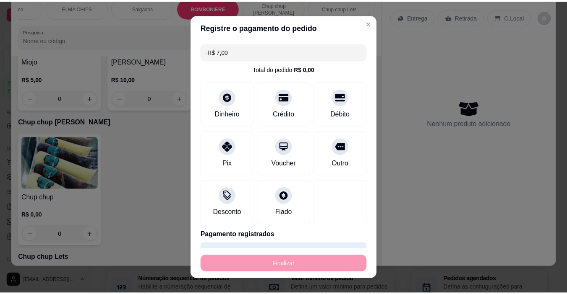
scroll to position [3576, 0]
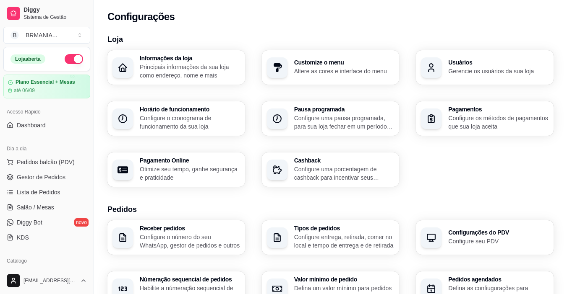
drag, startPoint x: 90, startPoint y: 94, endPoint x: 86, endPoint y: 103, distance: 10.5
click at [89, 100] on div "Diggy Sistema de Gestão B BRMANIA ... Loja aberta Plano Essencial + Mesas até 0…" at bounding box center [47, 147] width 94 height 294
